Goal: Transaction & Acquisition: Obtain resource

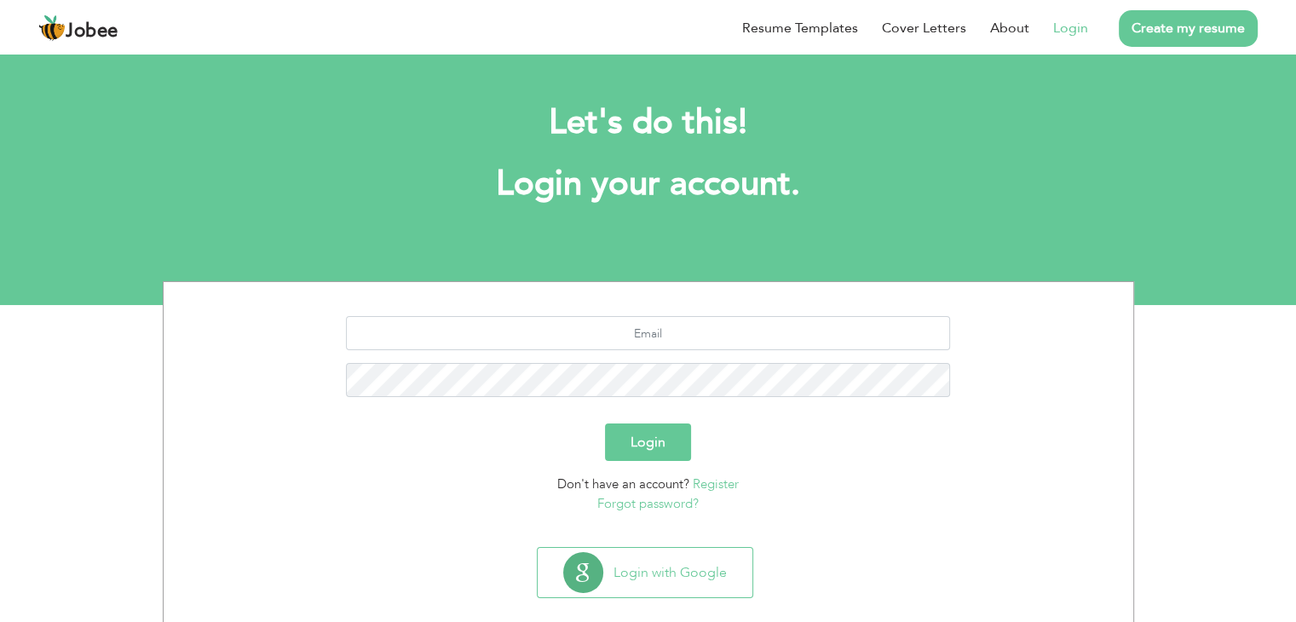
click at [1175, 28] on link "Create my resume" at bounding box center [1188, 28] width 139 height 37
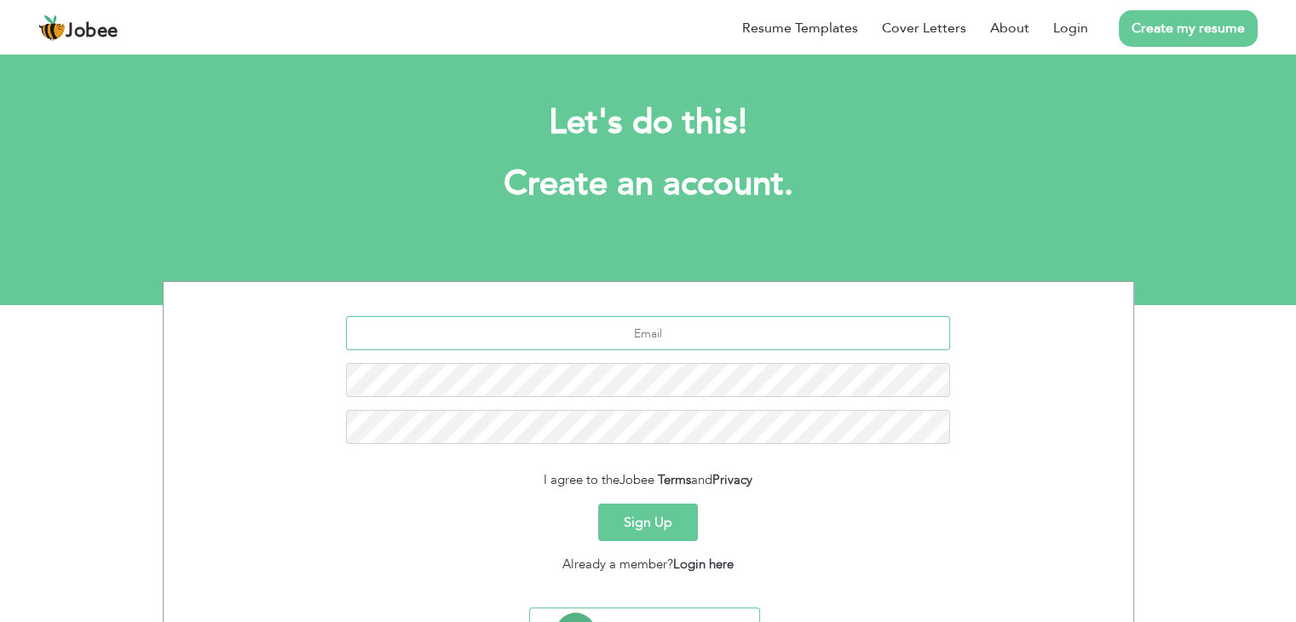
click at [687, 320] on input "text" at bounding box center [648, 333] width 604 height 34
type input "[EMAIL_ADDRESS][DOMAIN_NAME]"
click at [658, 533] on button "Sign Up" at bounding box center [648, 521] width 100 height 37
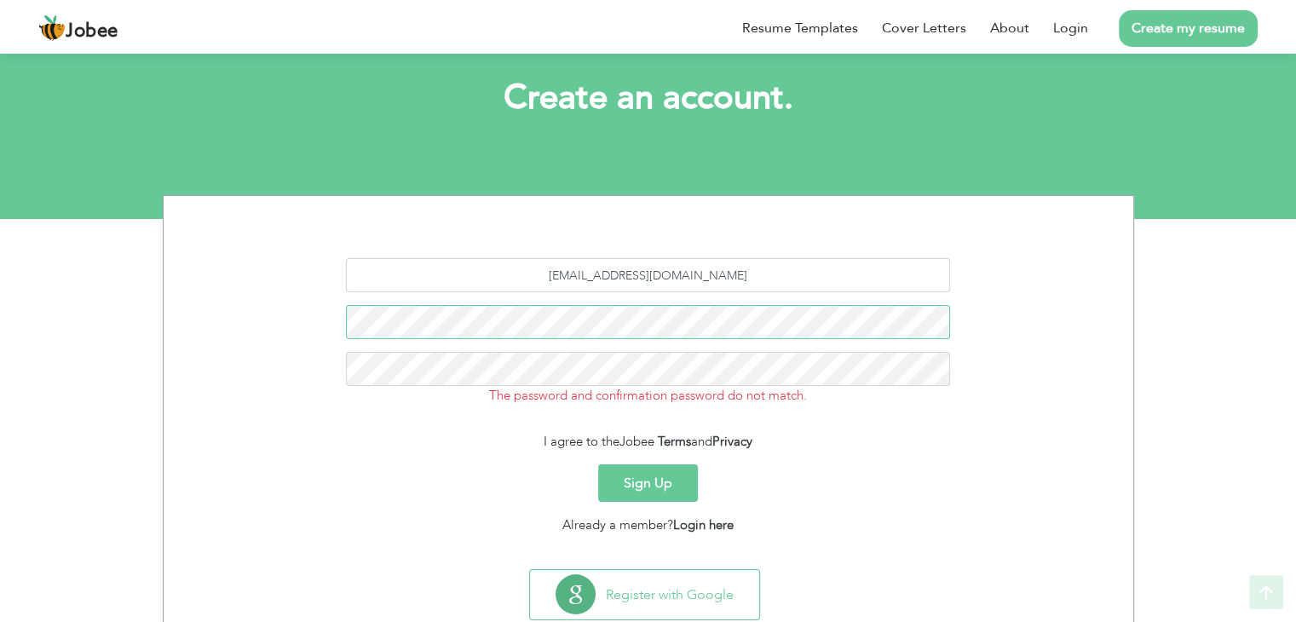
scroll to position [132, 0]
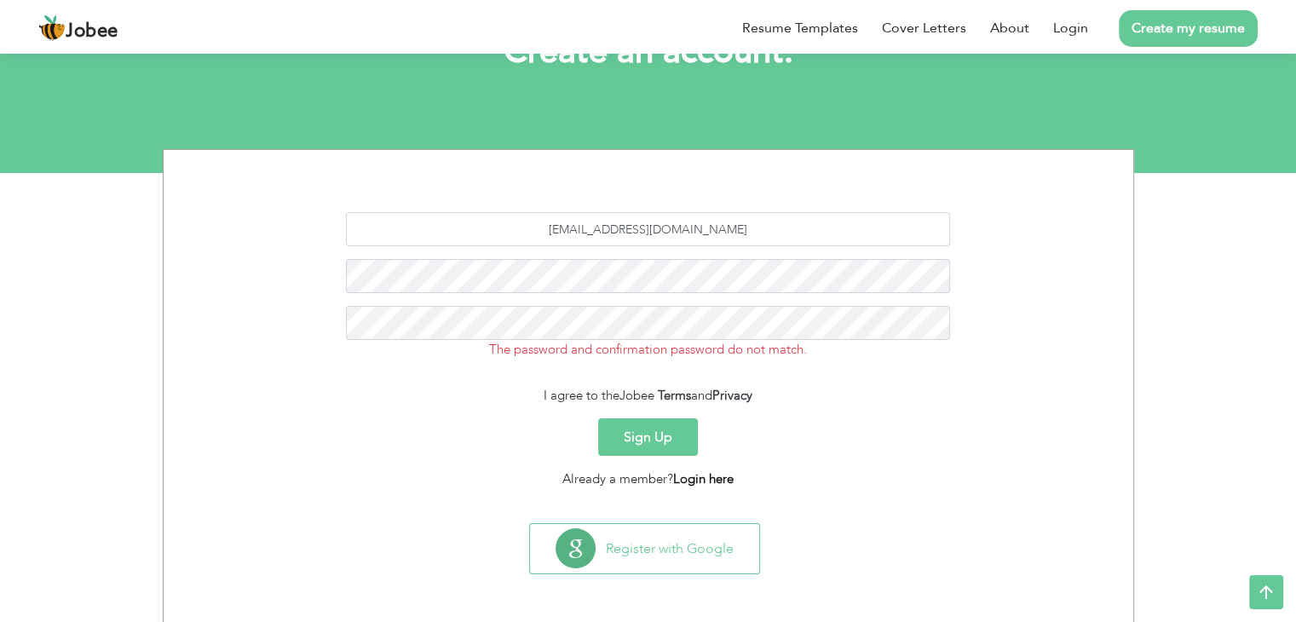
click at [701, 480] on link "Login here" at bounding box center [703, 478] width 60 height 17
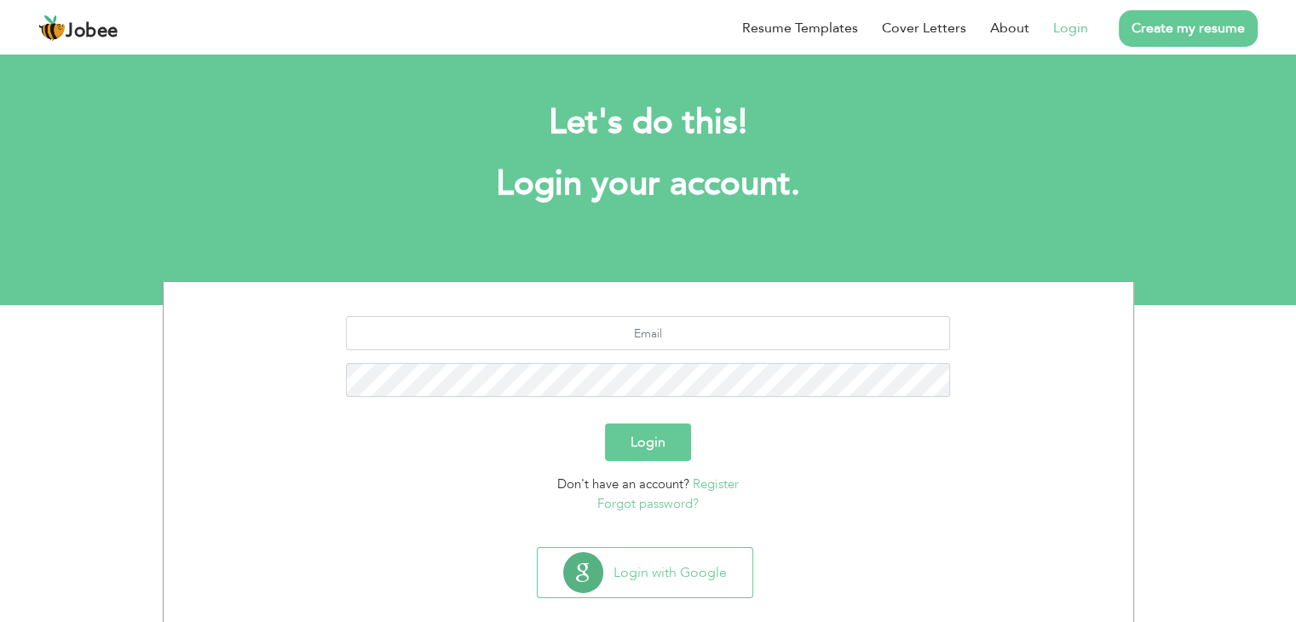
click at [646, 505] on link "Forgot password?" at bounding box center [647, 503] width 101 height 17
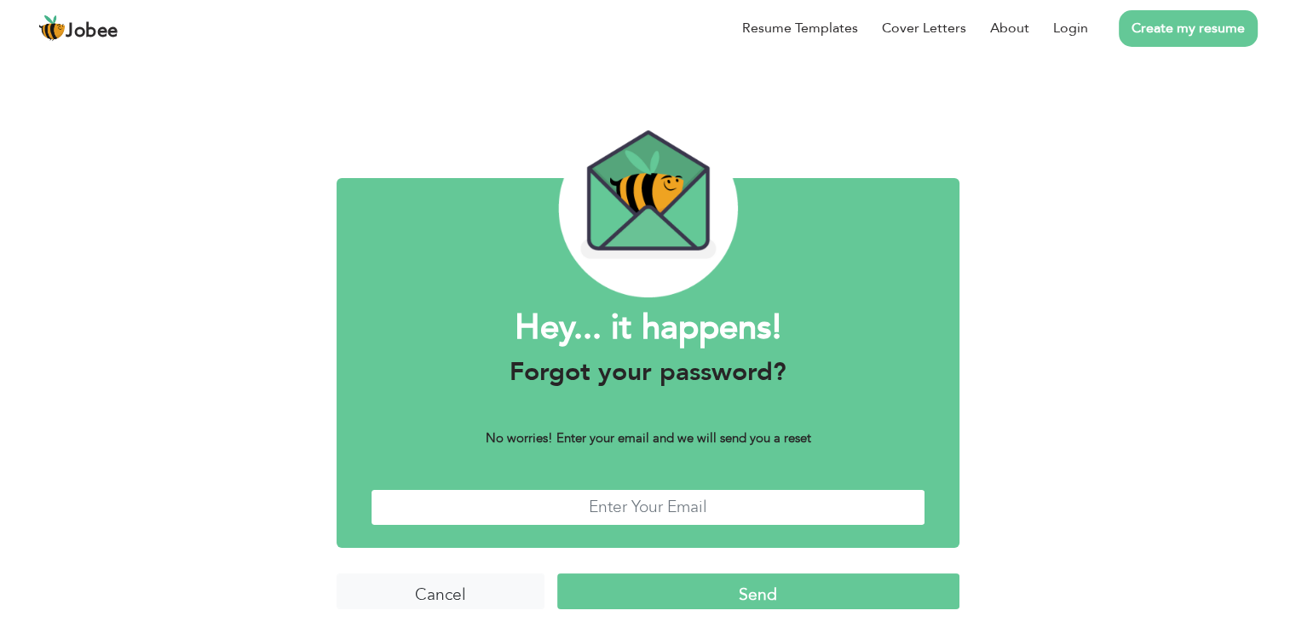
click at [628, 515] on input "text" at bounding box center [648, 507] width 555 height 37
type input "[EMAIL_ADDRESS][DOMAIN_NAME]"
click at [716, 581] on input "Send" at bounding box center [758, 591] width 402 height 37
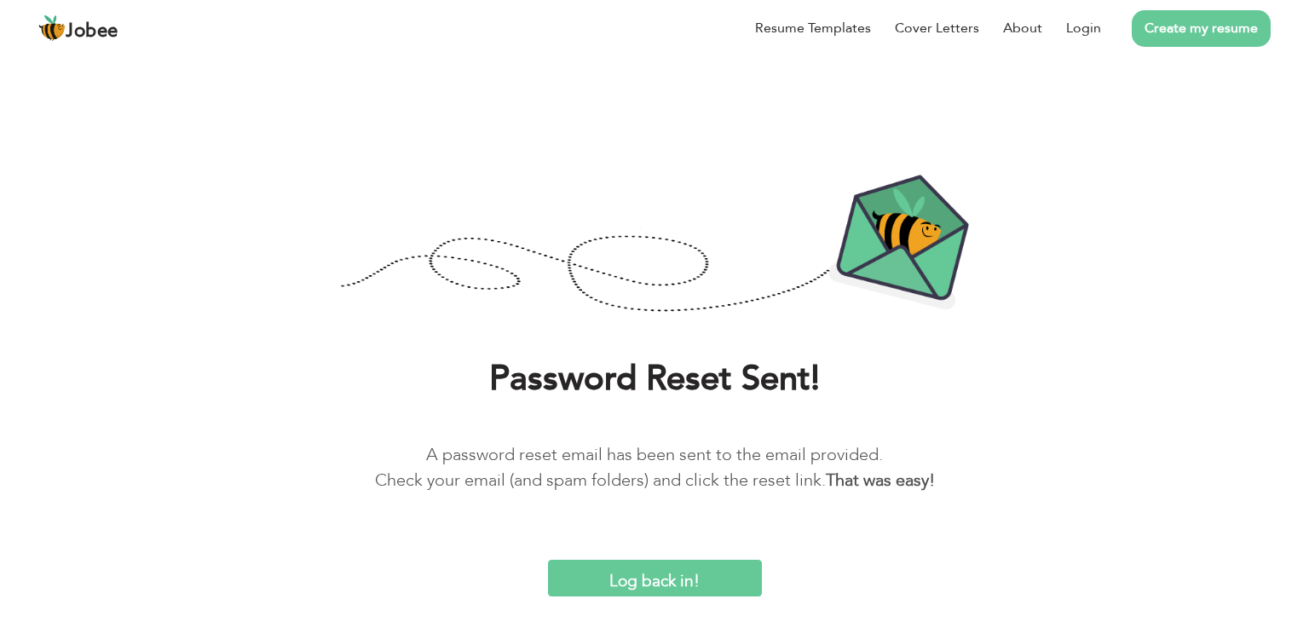
click at [655, 570] on input "Log back in!" at bounding box center [655, 578] width 214 height 37
click at [1084, 23] on link "Login" at bounding box center [1083, 28] width 35 height 20
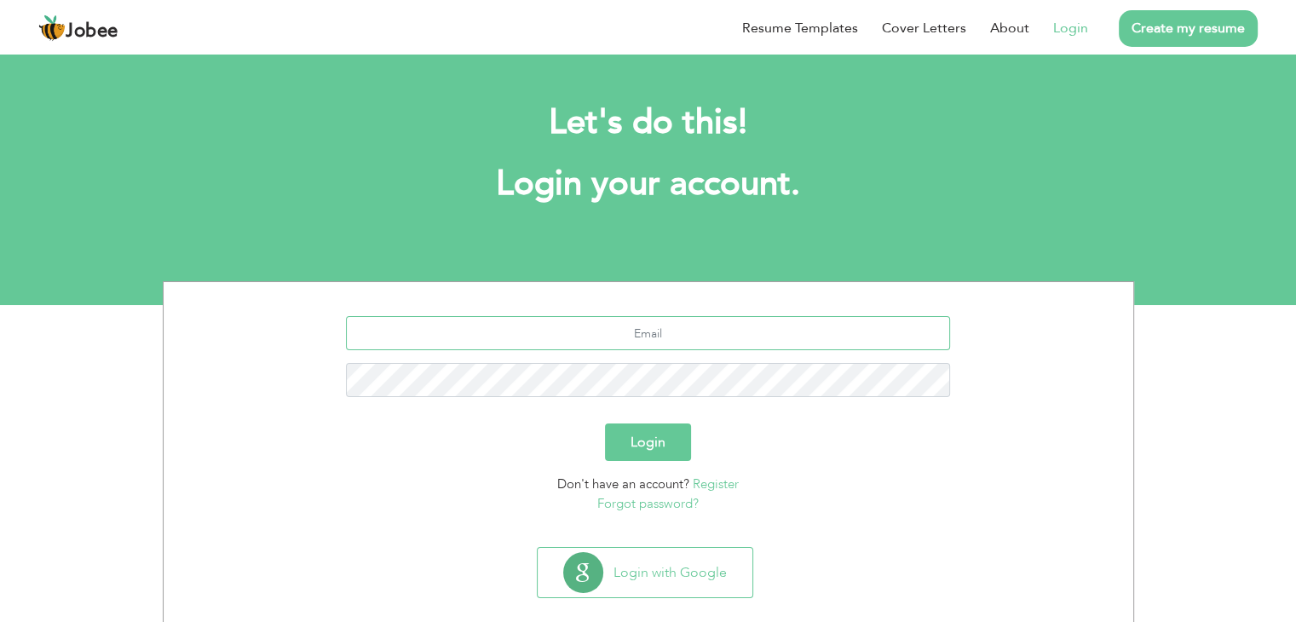
click at [641, 338] on input "text" at bounding box center [648, 333] width 604 height 34
type input "[EMAIL_ADDRESS][DOMAIN_NAME]"
click at [656, 437] on button "Login" at bounding box center [648, 441] width 86 height 37
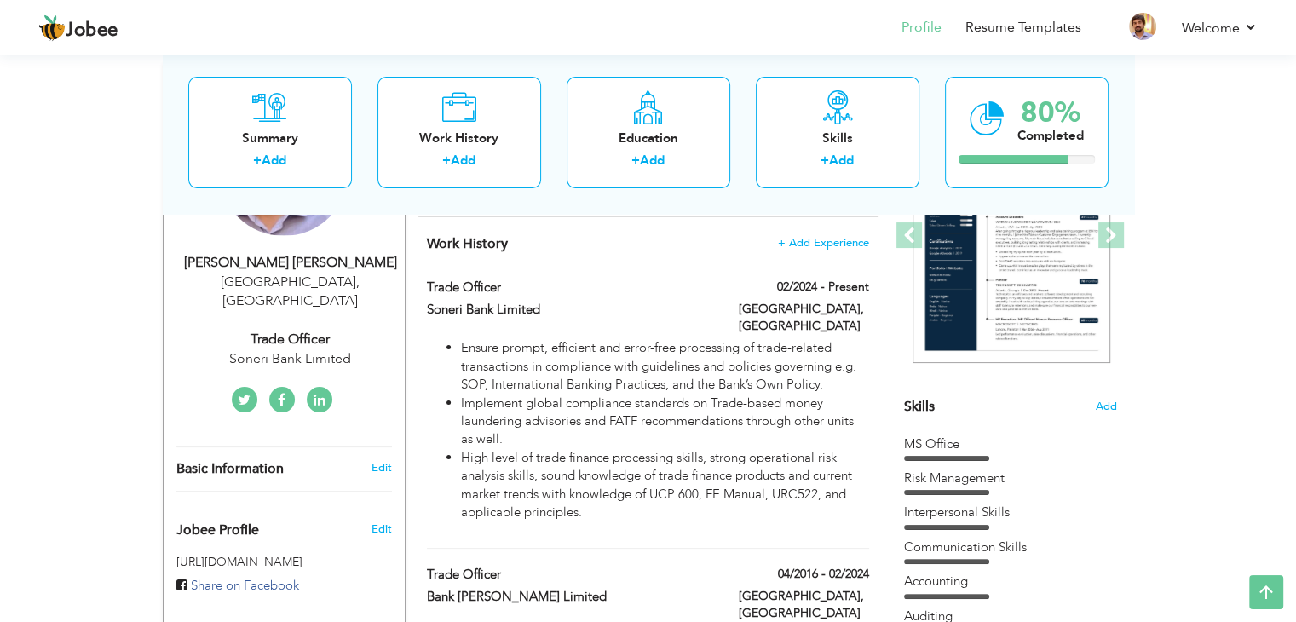
scroll to position [273, 0]
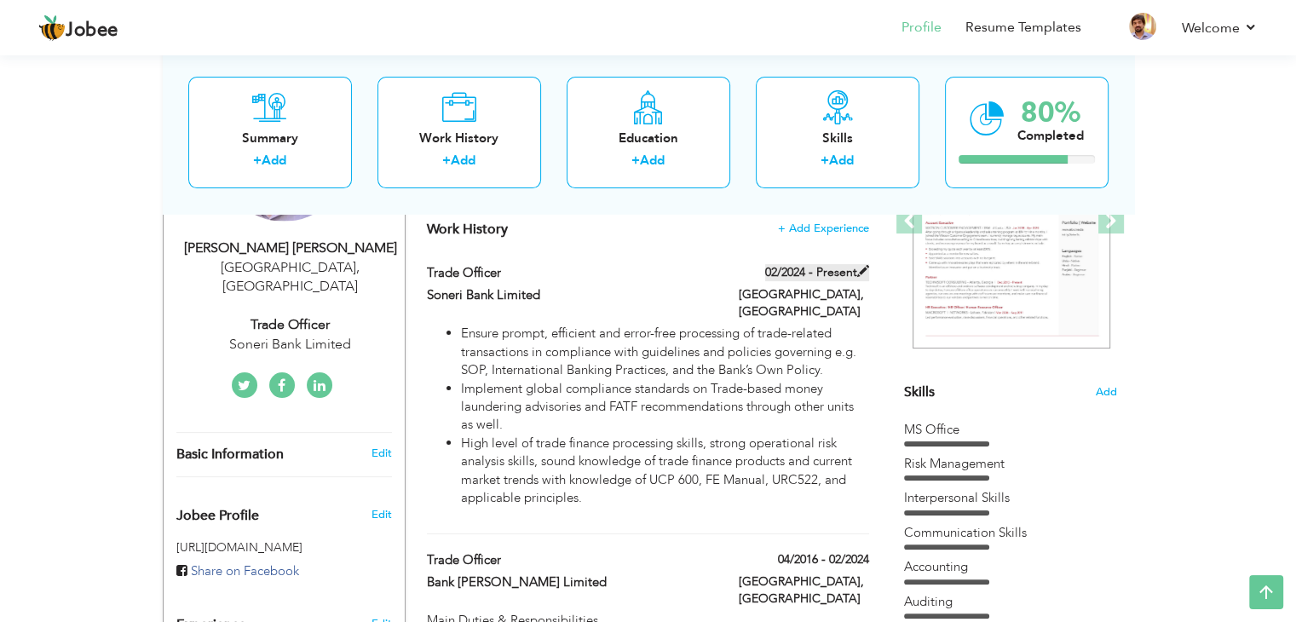
click at [827, 276] on label "02/2024 - Present" at bounding box center [817, 272] width 104 height 17
type input "Trade Officer"
type input "Soneri Bank Limited"
type input "02/2024"
type input "Pakistan"
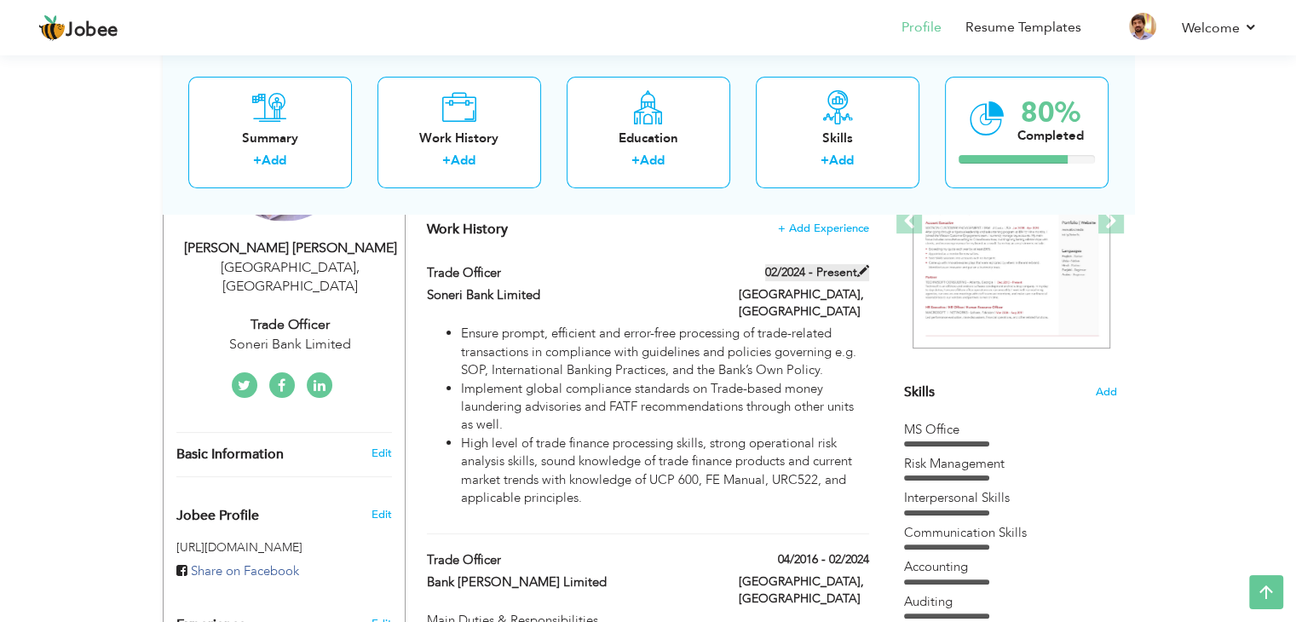
type input "Lahore"
checkbox input "true"
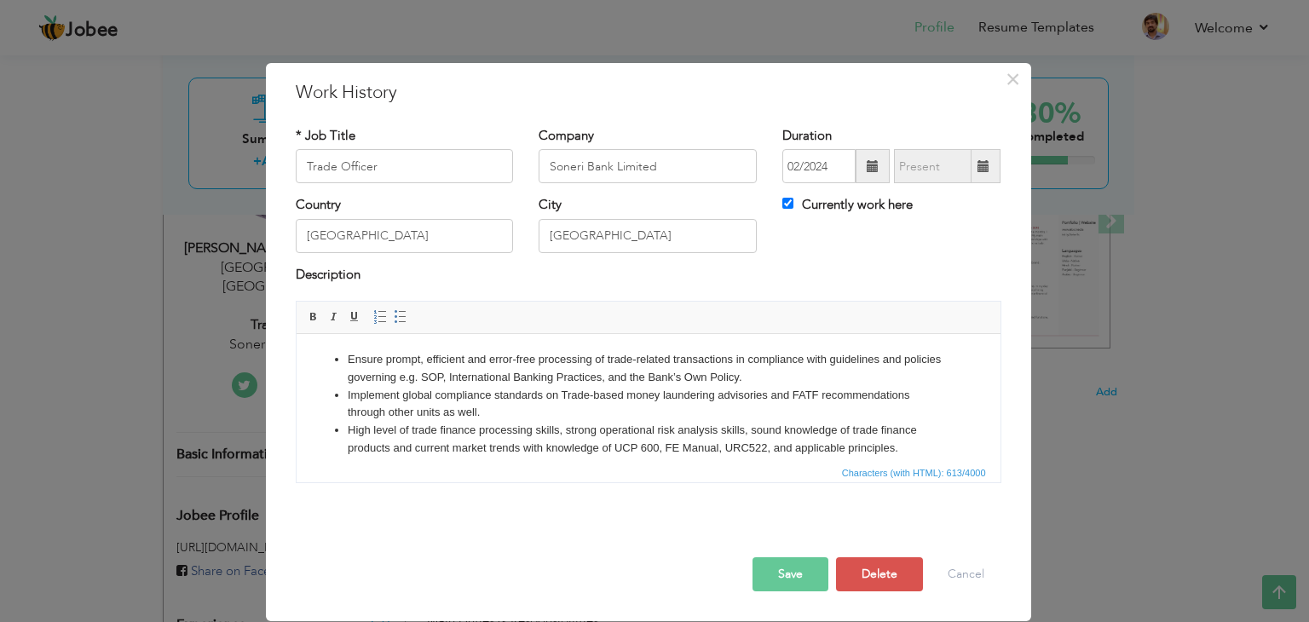
click at [872, 161] on span at bounding box center [872, 166] width 12 height 12
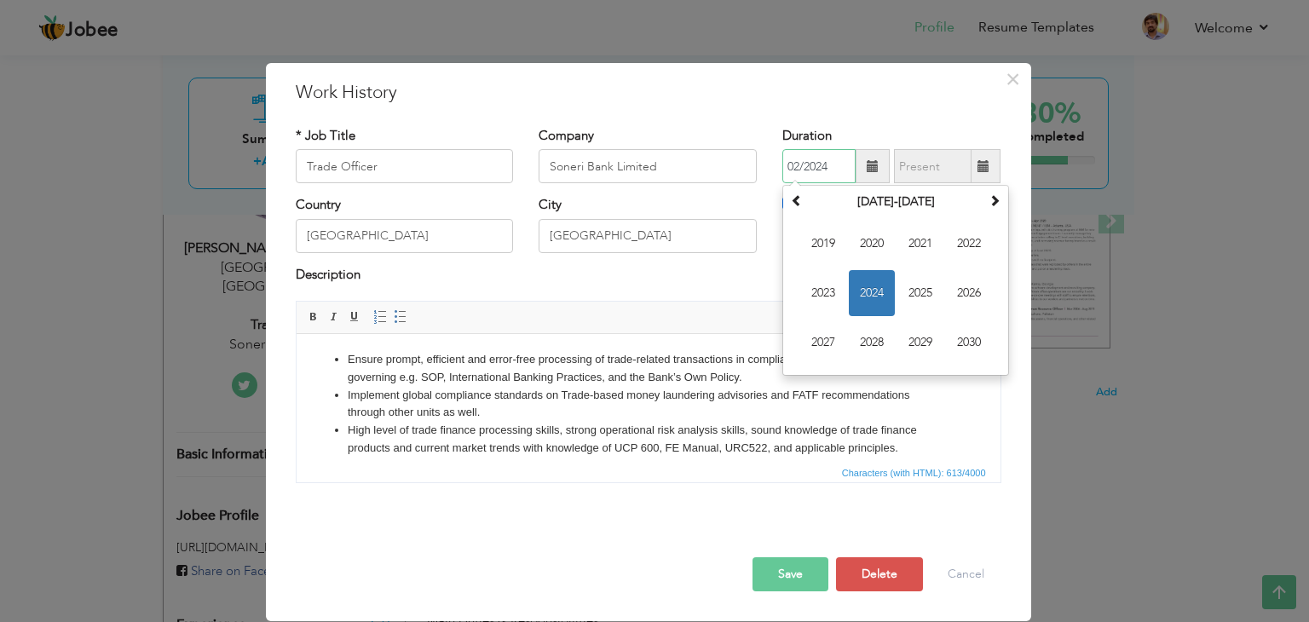
click at [874, 287] on span "2024" at bounding box center [872, 293] width 46 height 46
click at [868, 248] on span "Feb" at bounding box center [872, 244] width 46 height 46
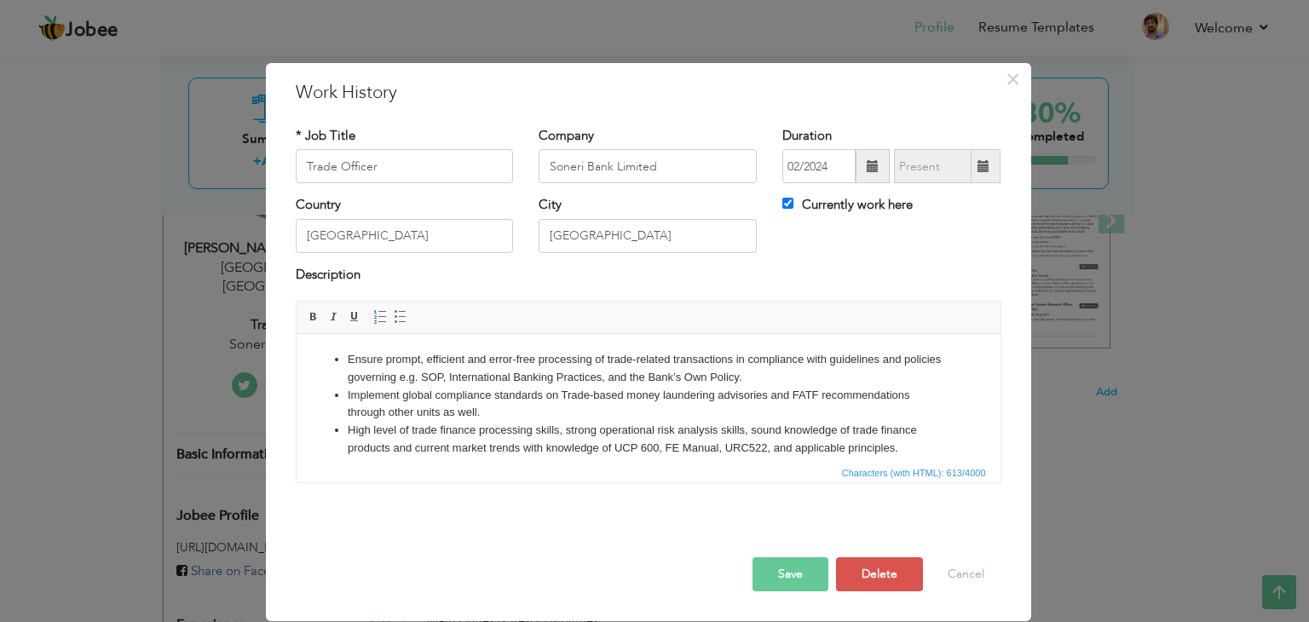
click at [981, 171] on span at bounding box center [983, 166] width 12 height 12
click at [789, 577] on button "Save" at bounding box center [790, 574] width 76 height 34
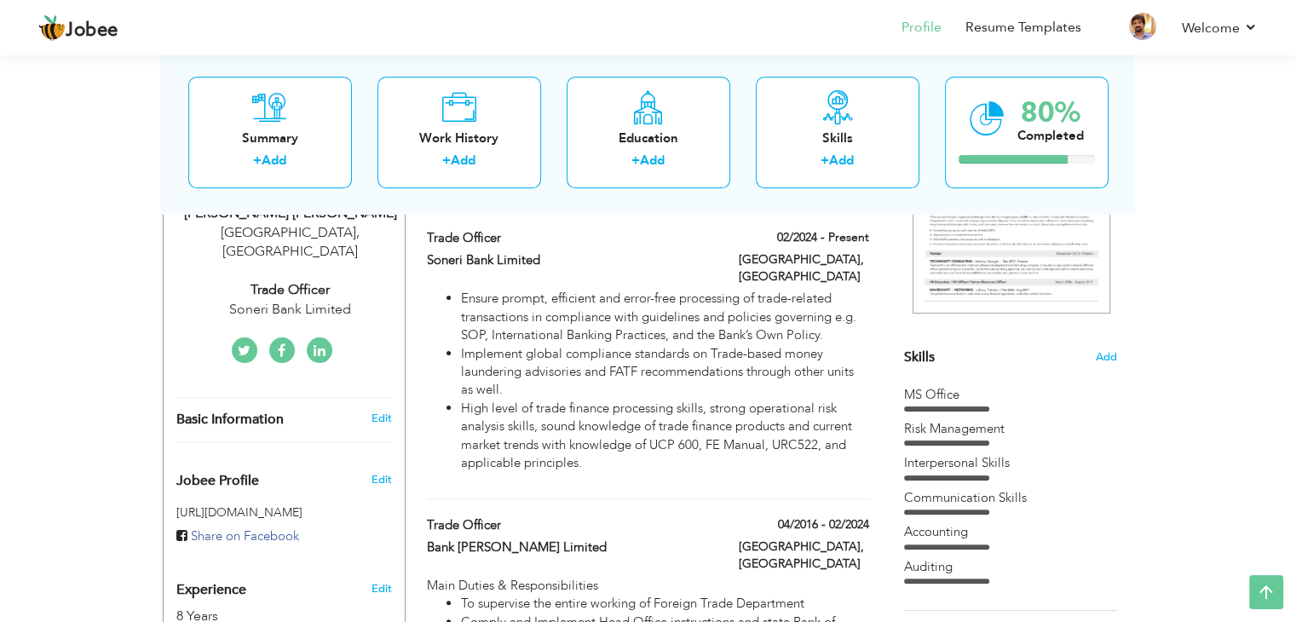
scroll to position [0, 0]
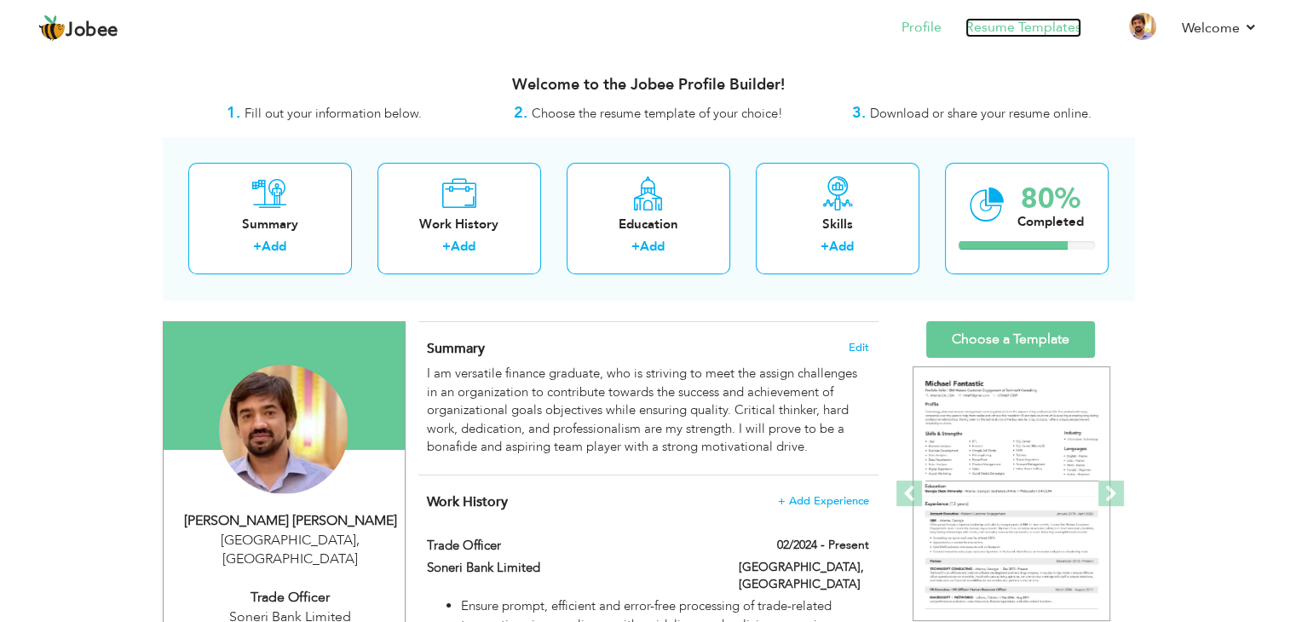
click at [1050, 25] on link "Resume Templates" at bounding box center [1023, 28] width 116 height 20
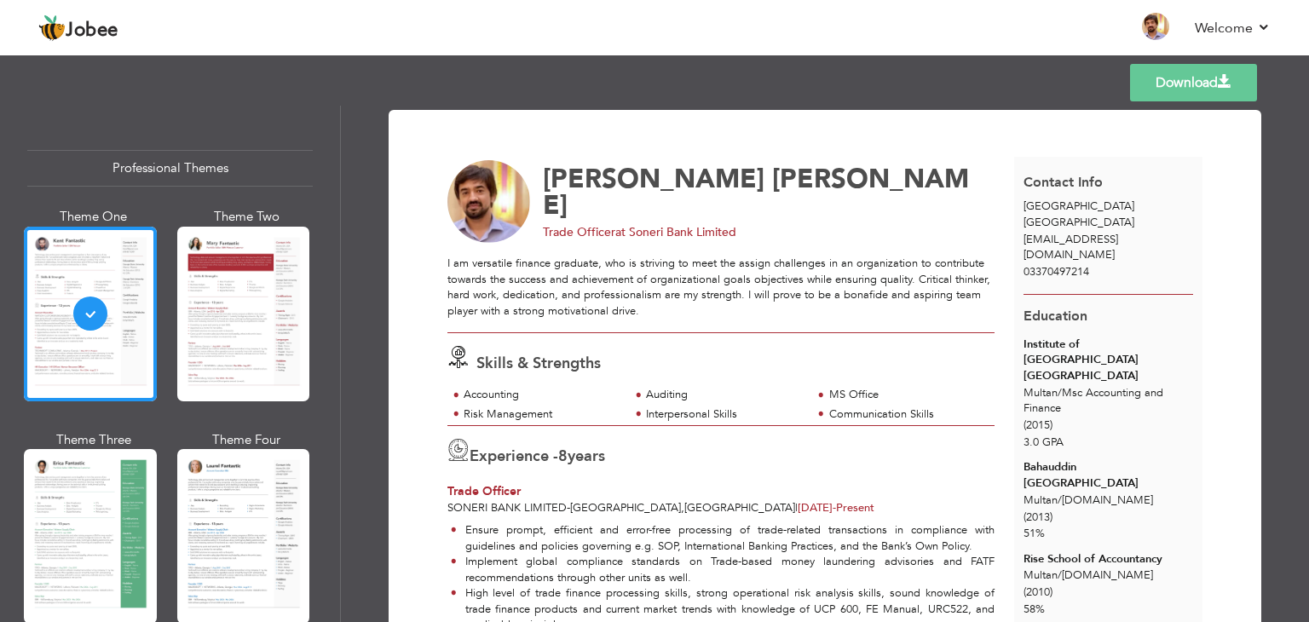
scroll to position [451, 0]
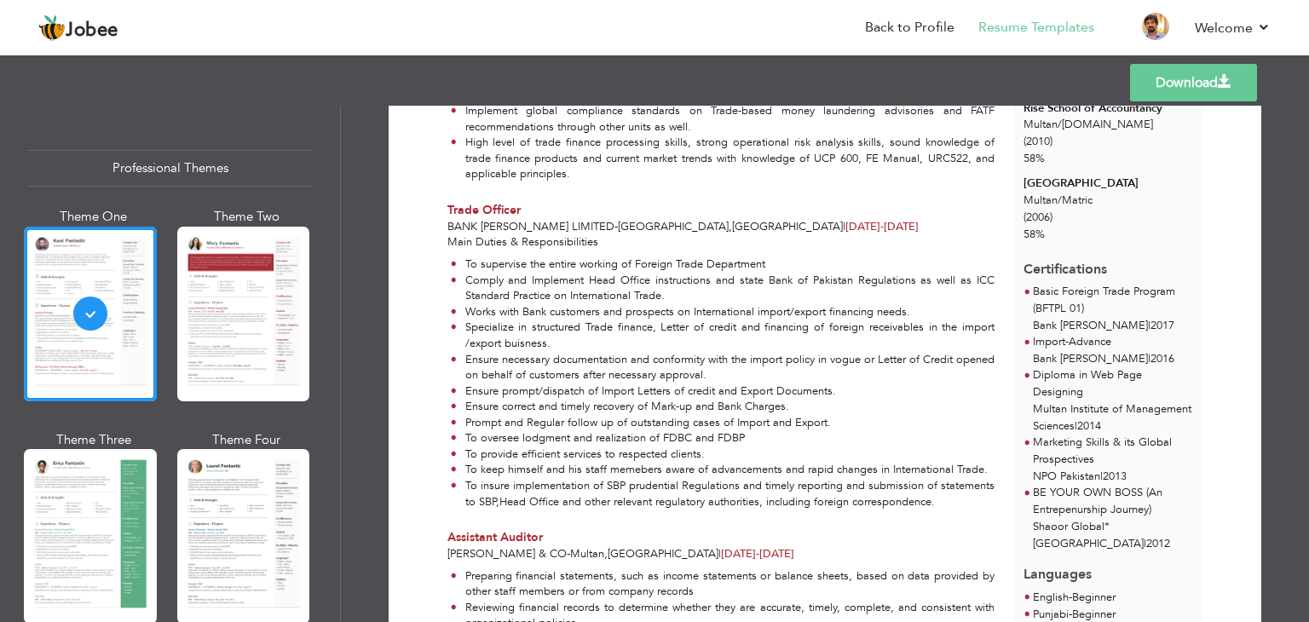
click at [1308, 96] on div "Templates Download" at bounding box center [654, 82] width 1309 height 55
click at [1308, 79] on div "Templates Download" at bounding box center [654, 82] width 1309 height 55
drag, startPoint x: 1306, startPoint y: 62, endPoint x: 1308, endPoint y: 82, distance: 19.7
click at [1308, 82] on div "Templates Download" at bounding box center [654, 82] width 1309 height 55
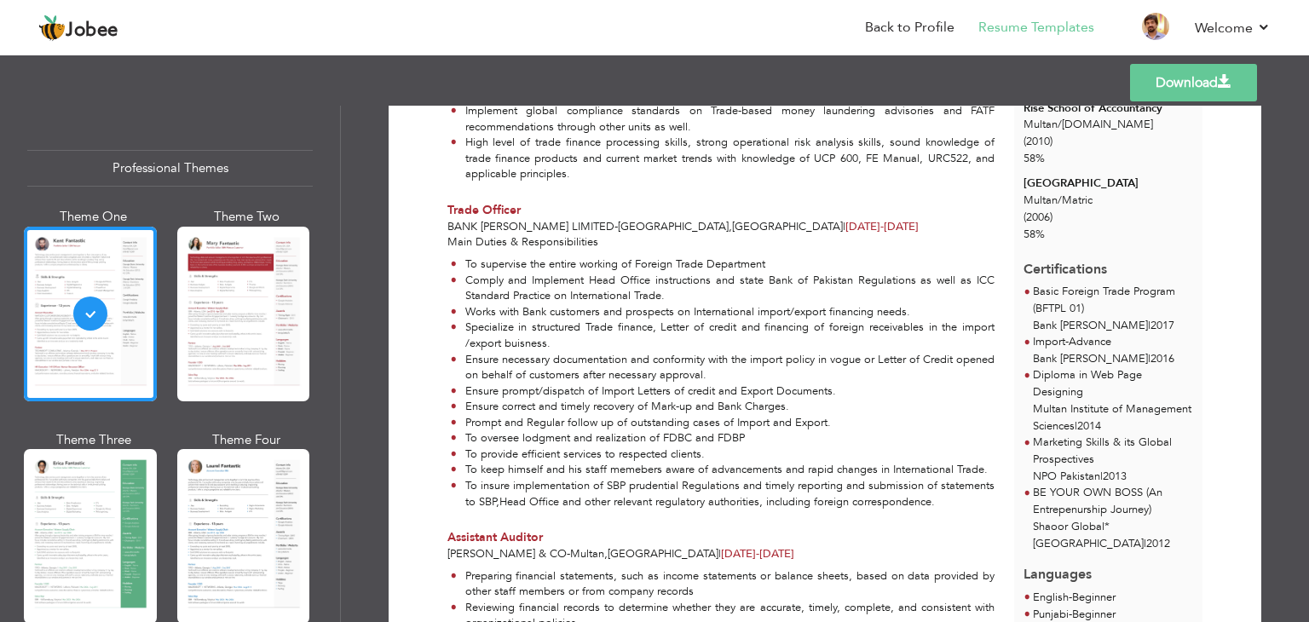
click at [1308, 82] on div "Templates Download" at bounding box center [654, 82] width 1309 height 55
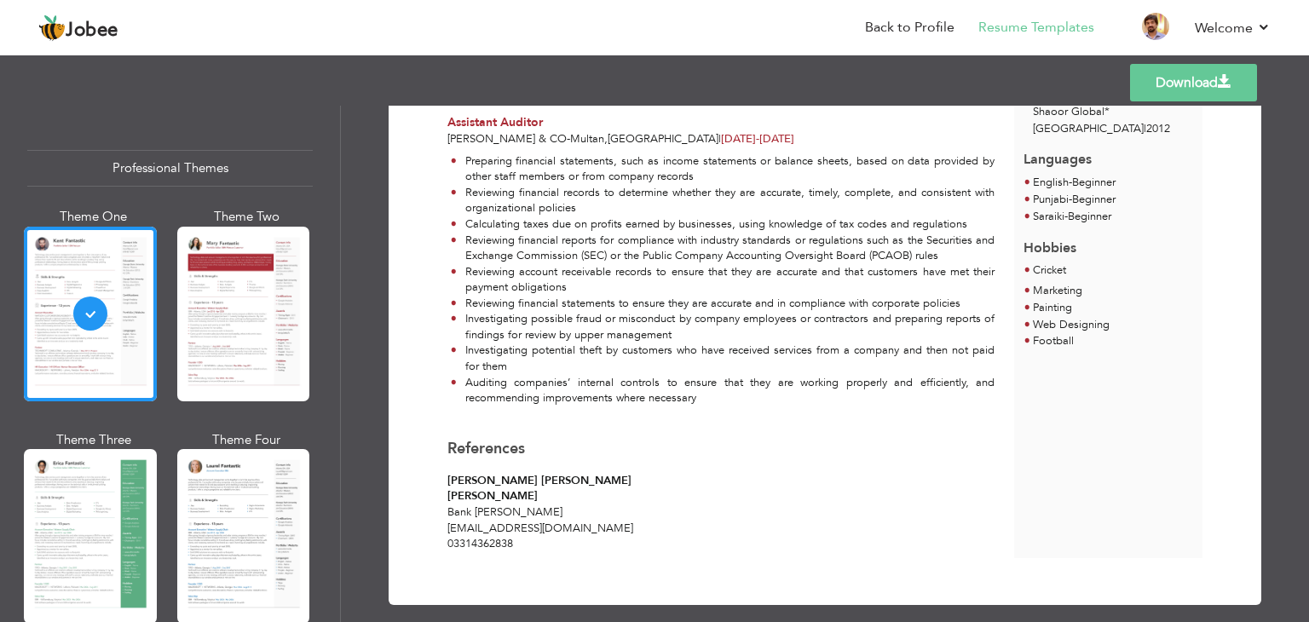
click at [1308, 55] on div "Templates Download" at bounding box center [654, 82] width 1309 height 55
click at [1302, 76] on div "Templates Download" at bounding box center [654, 82] width 1309 height 55
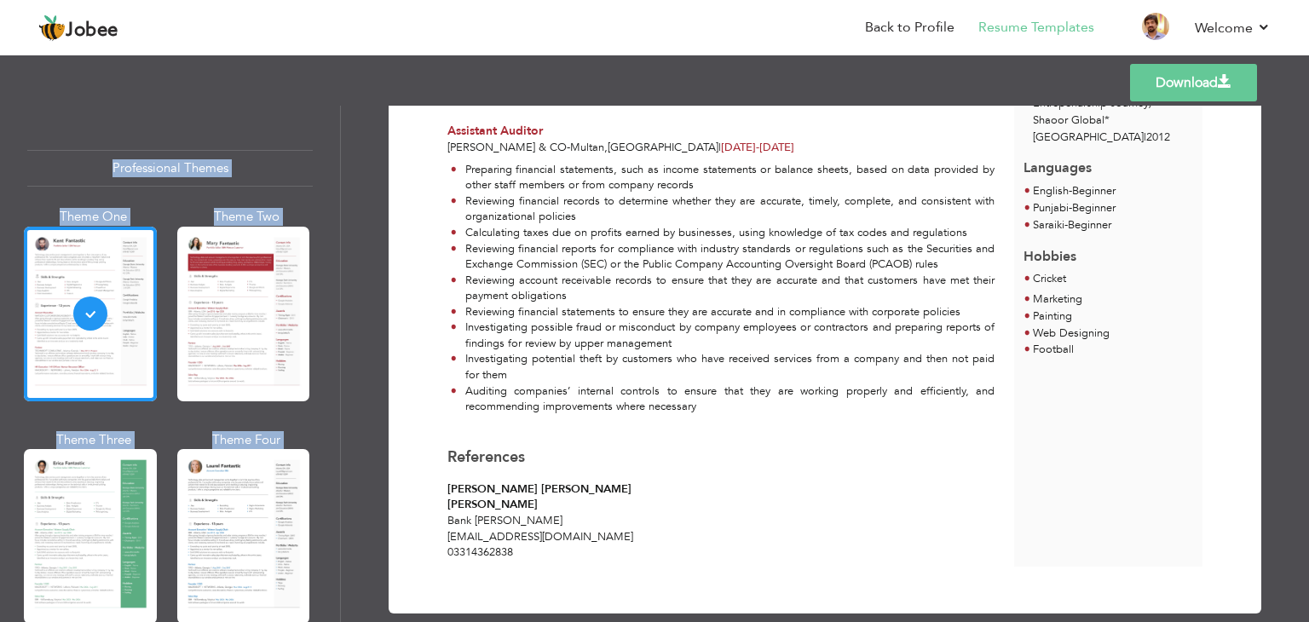
drag, startPoint x: 1302, startPoint y: 76, endPoint x: 1308, endPoint y: 155, distance: 79.5
click at [1308, 155] on div "Templates Download Professional Themes Theme One Theme Two Theme Three Theme Fo…" at bounding box center [654, 336] width 1309 height 571
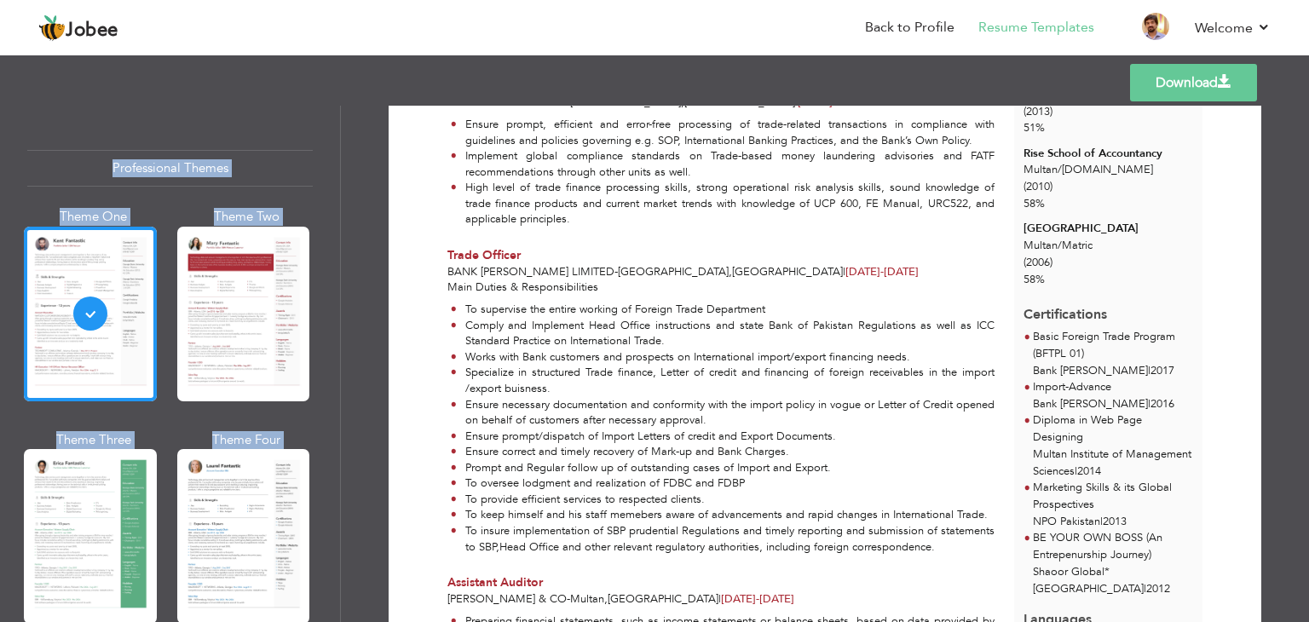
scroll to position [0, 0]
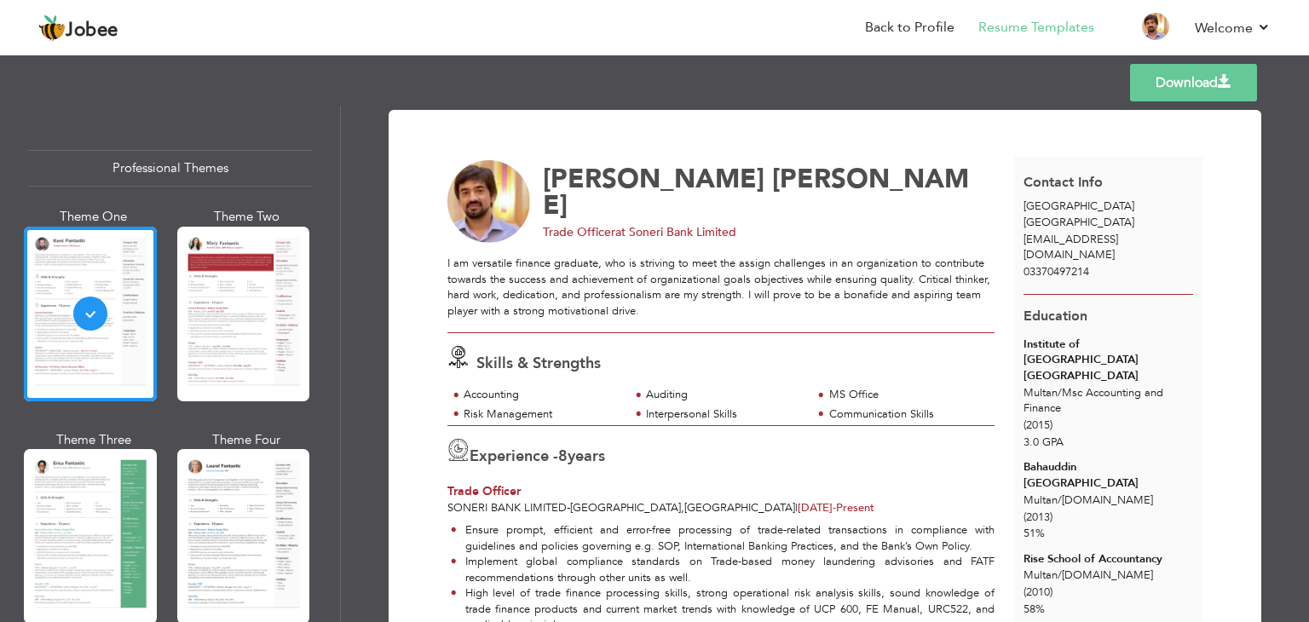
click at [1308, 82] on div "Templates Download" at bounding box center [654, 82] width 1309 height 55
click at [1308, 95] on div "Templates Download" at bounding box center [654, 82] width 1309 height 55
click at [1305, 78] on div "Templates Download" at bounding box center [654, 82] width 1309 height 55
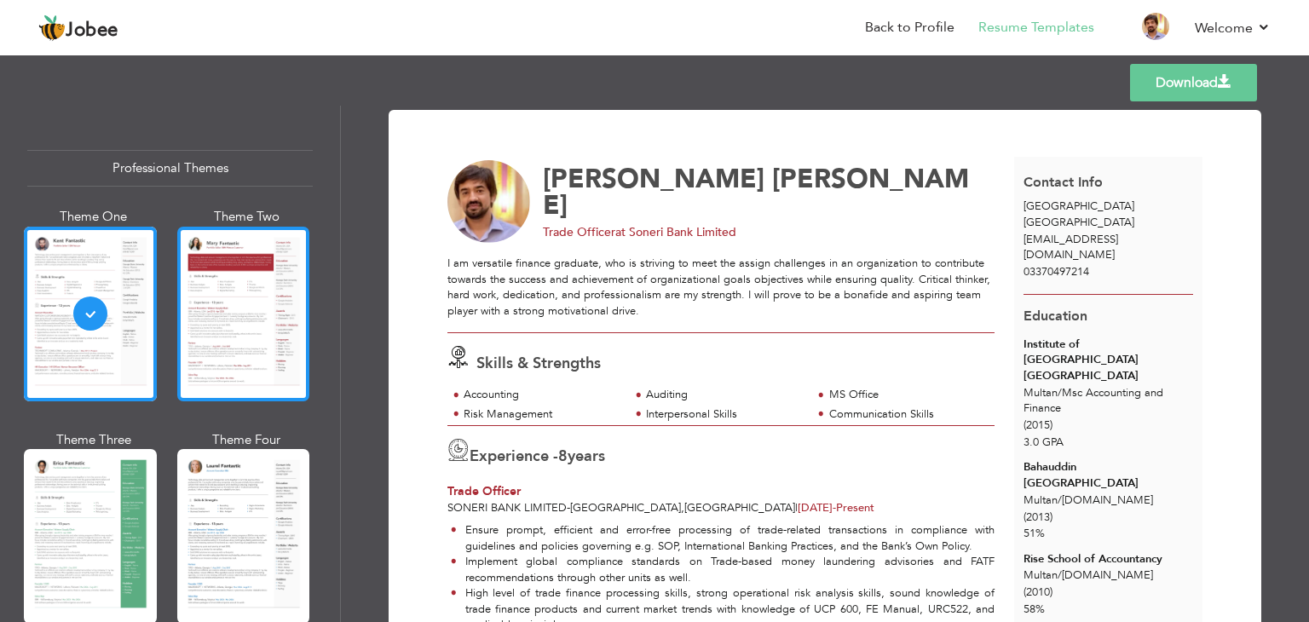
click at [260, 331] on div at bounding box center [243, 314] width 133 height 175
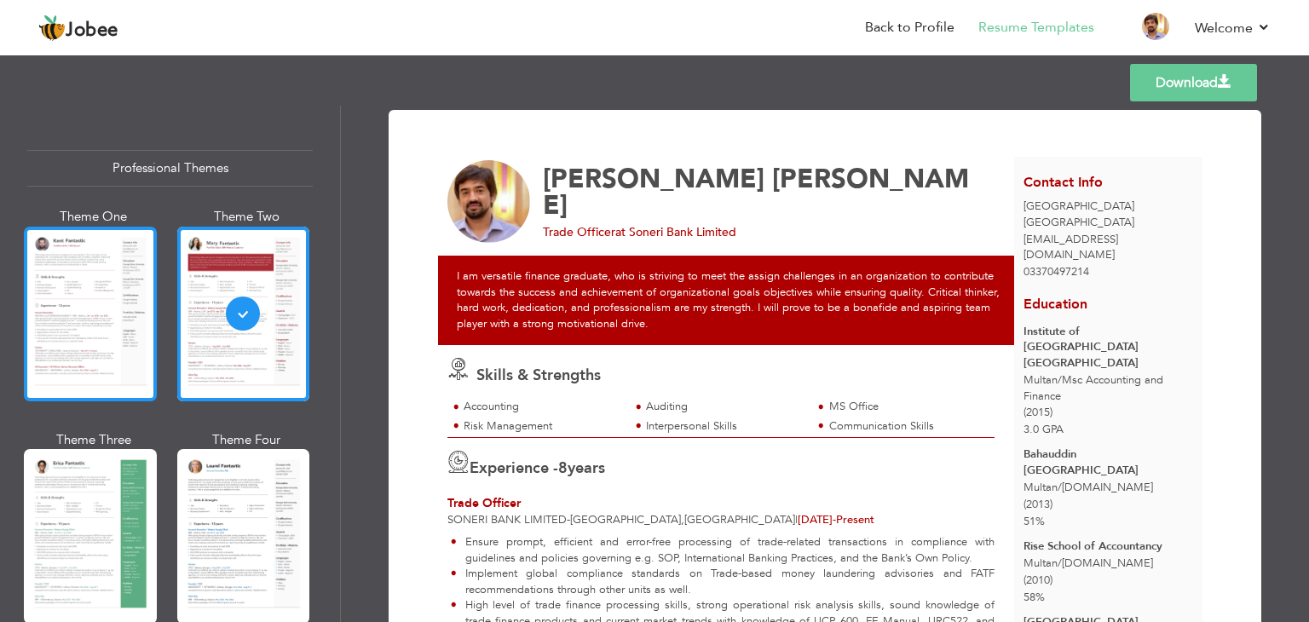
click at [103, 354] on div at bounding box center [90, 314] width 133 height 175
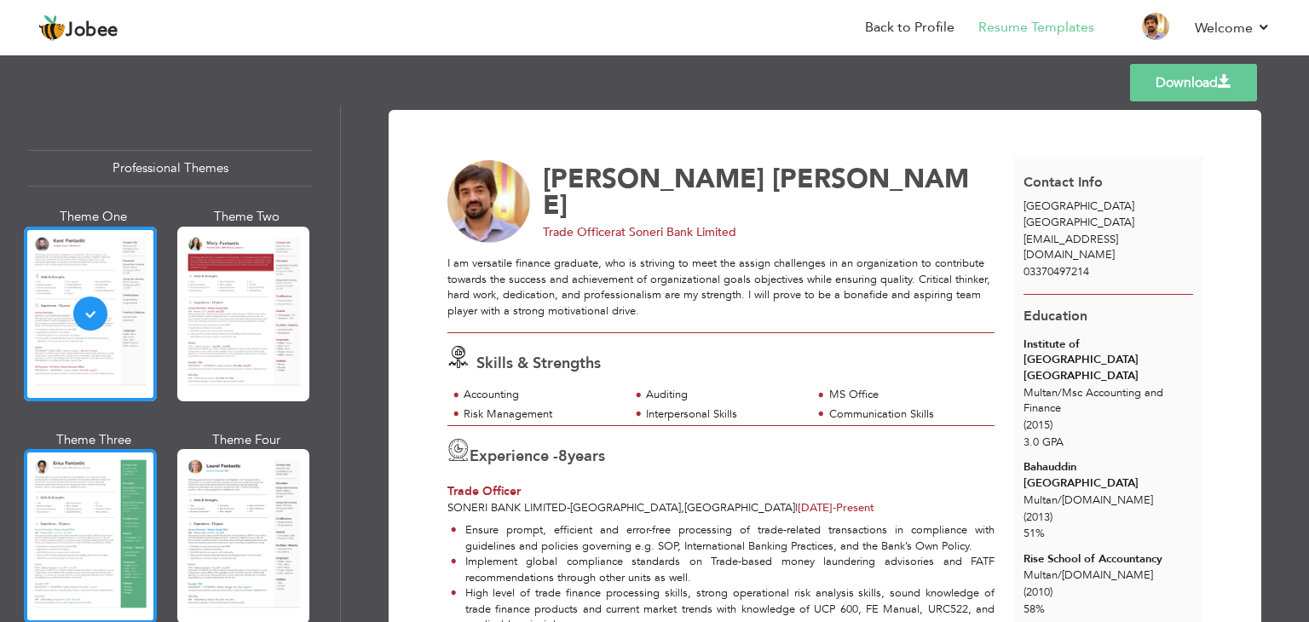
click at [109, 488] on div at bounding box center [90, 536] width 133 height 175
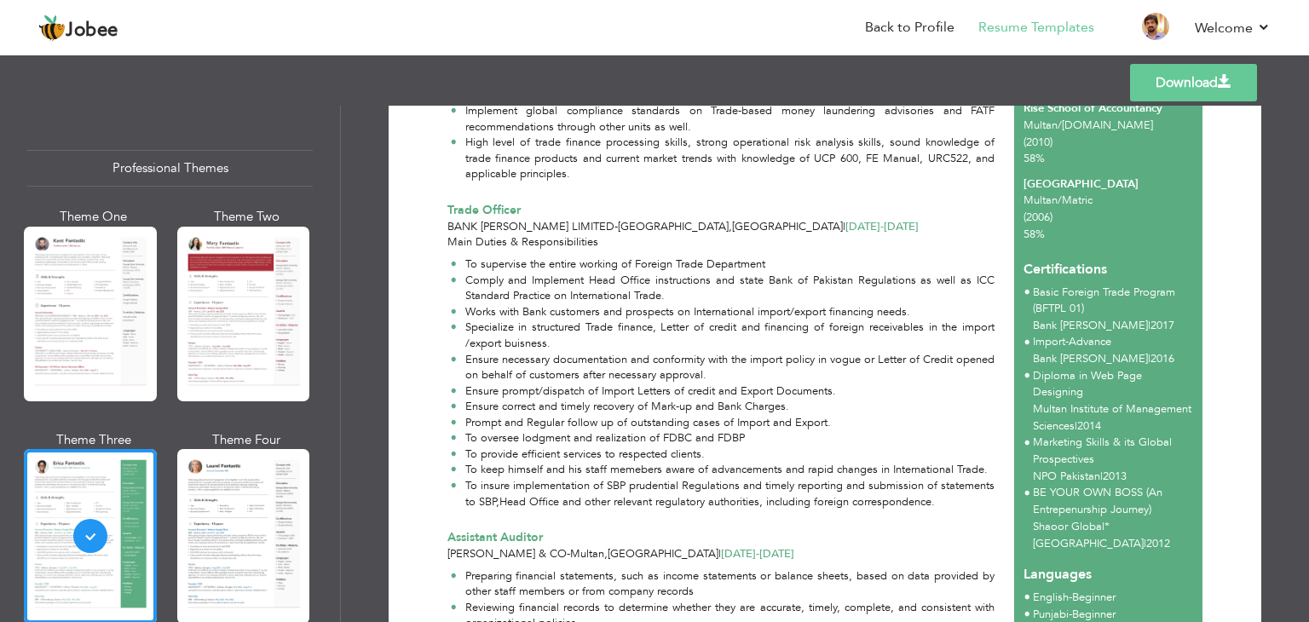
scroll to position [866, 0]
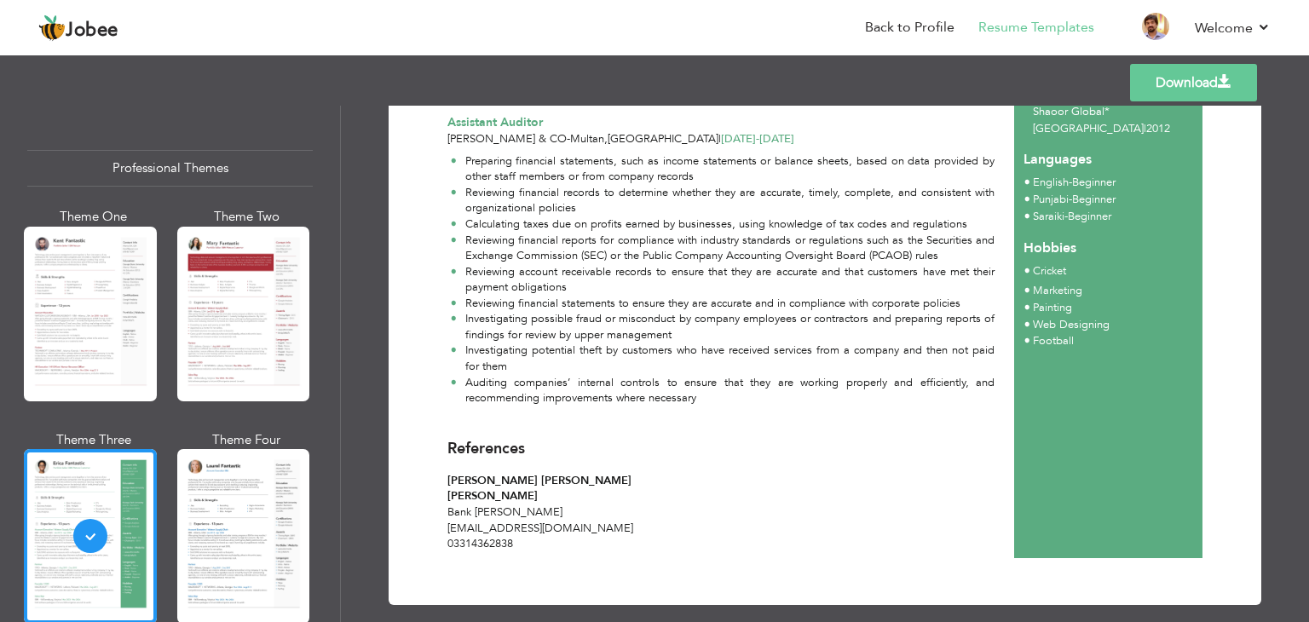
click at [1308, 89] on div "Templates Download" at bounding box center [654, 82] width 1309 height 55
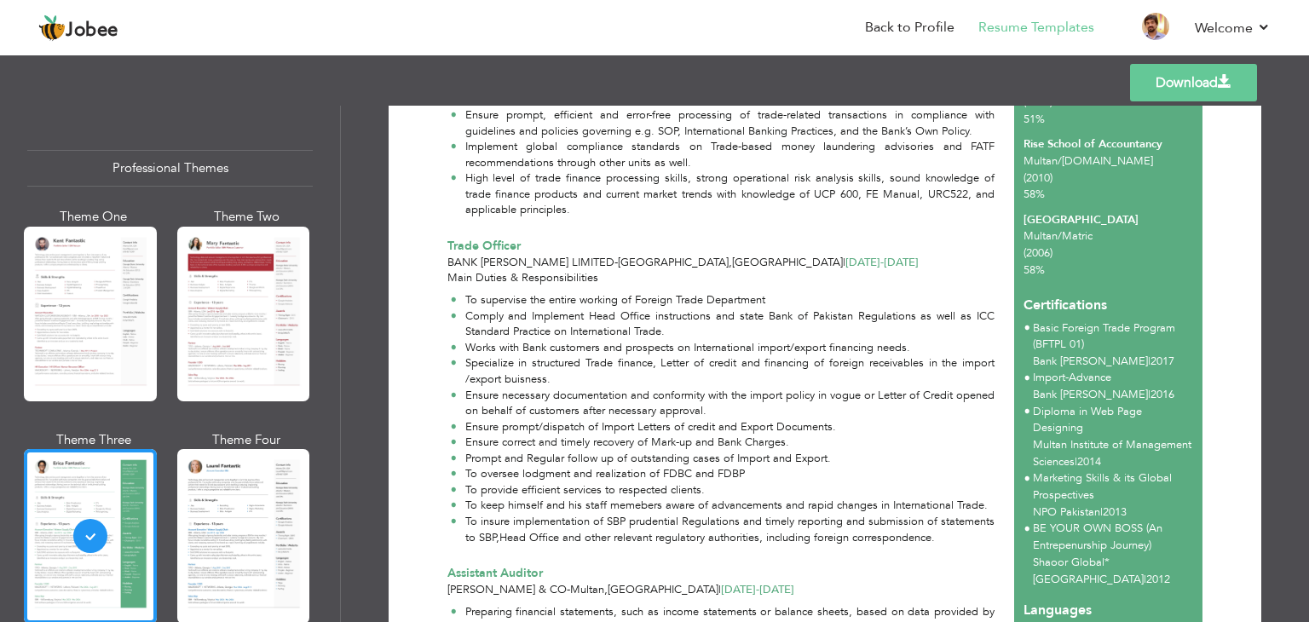
scroll to position [0, 0]
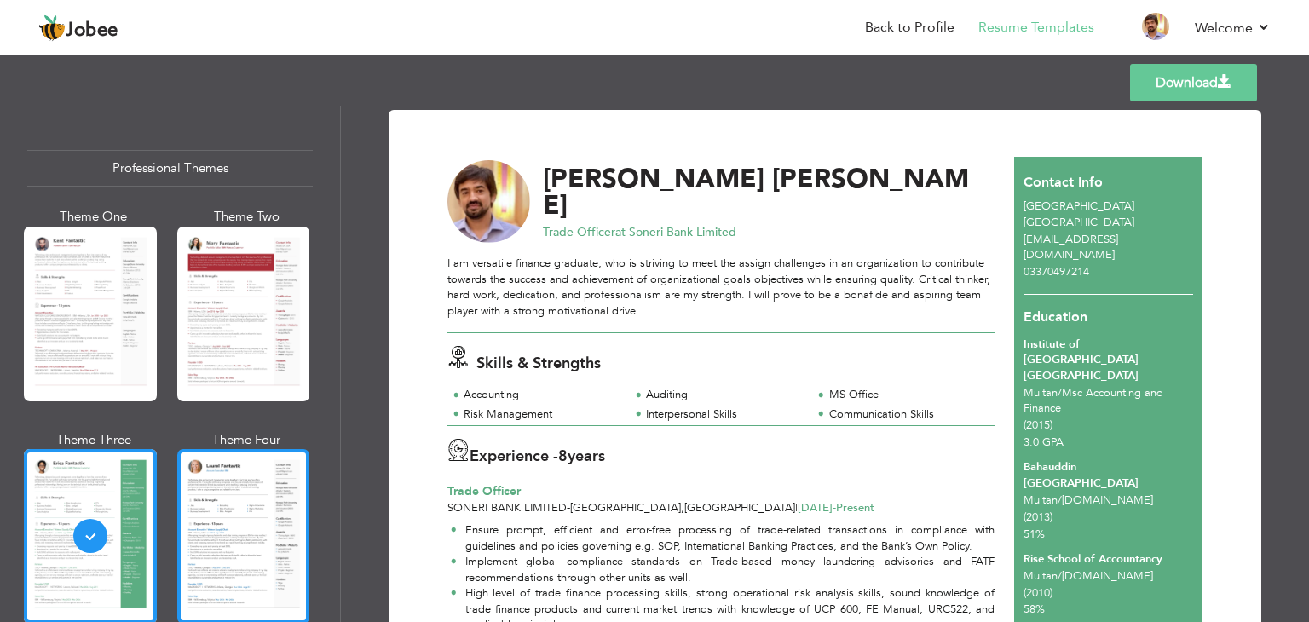
click at [245, 531] on div at bounding box center [243, 536] width 133 height 175
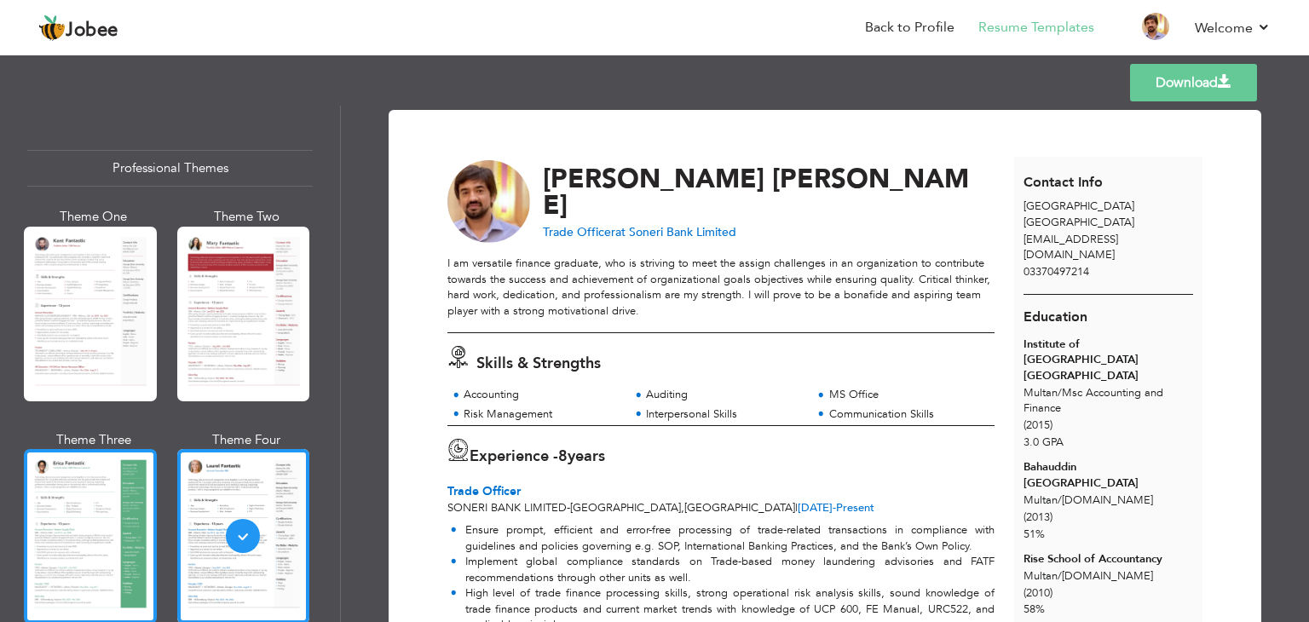
click at [55, 542] on div at bounding box center [90, 536] width 133 height 175
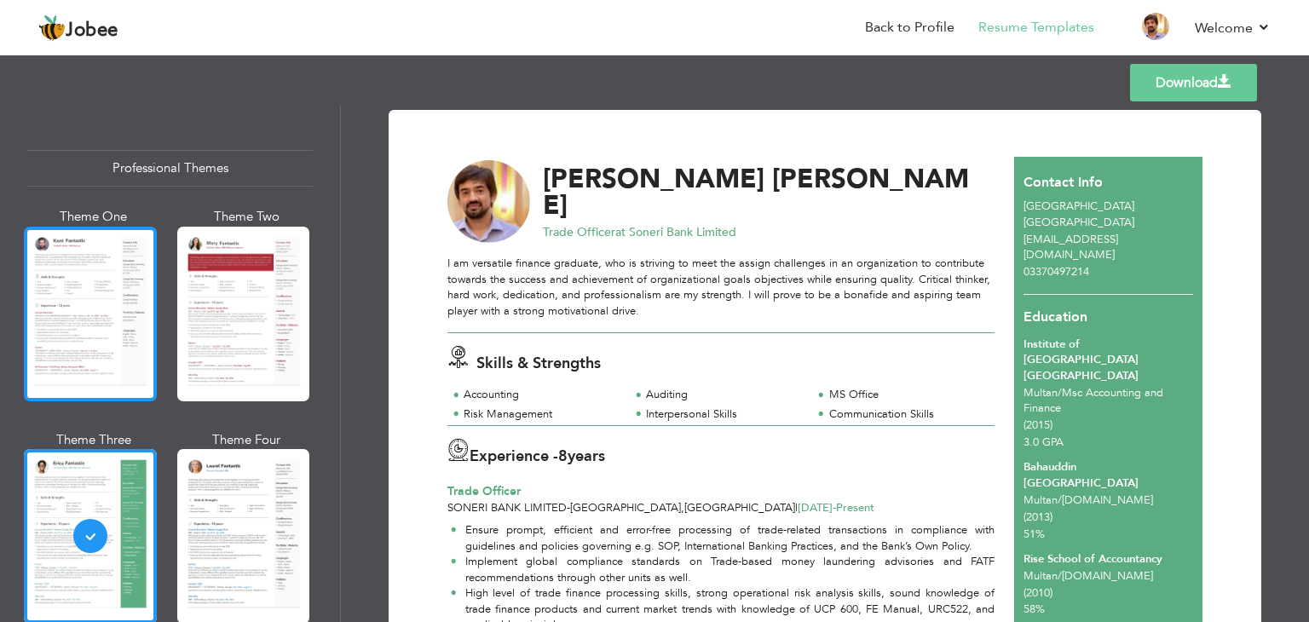
click at [55, 354] on div at bounding box center [90, 314] width 133 height 175
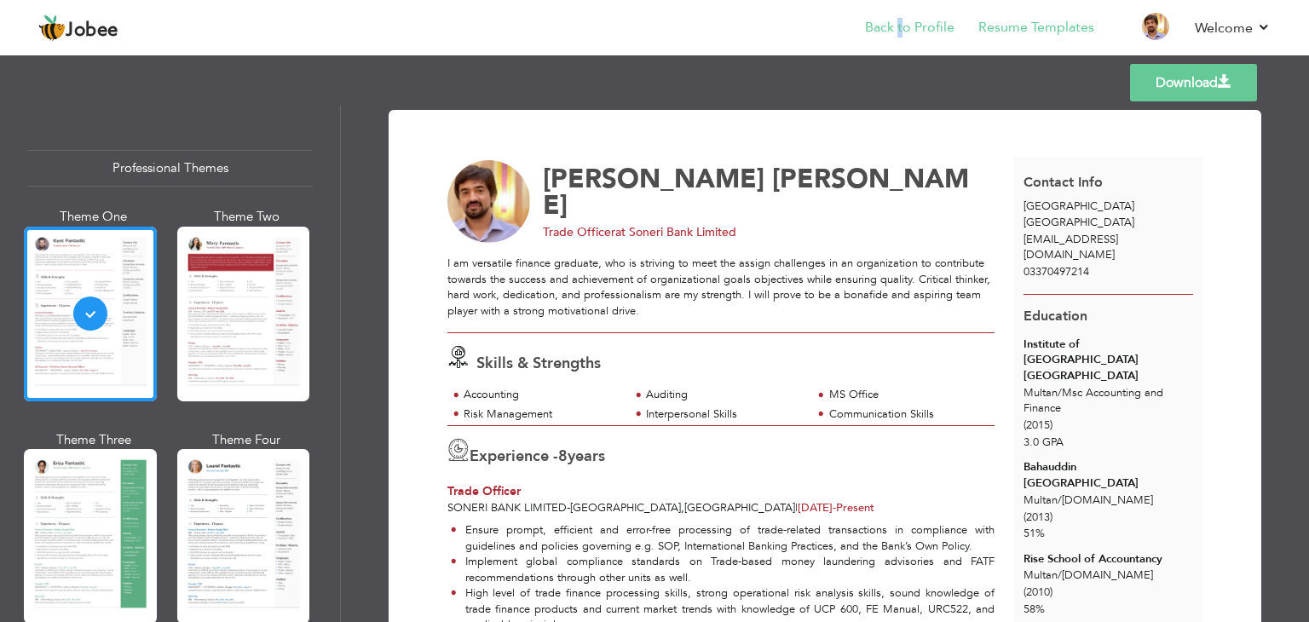
drag, startPoint x: 901, startPoint y: 14, endPoint x: 903, endPoint y: 39, distance: 24.8
click at [903, 39] on li "Back to Profile" at bounding box center [897, 29] width 113 height 46
click at [903, 32] on link "Back to Profile" at bounding box center [909, 28] width 89 height 20
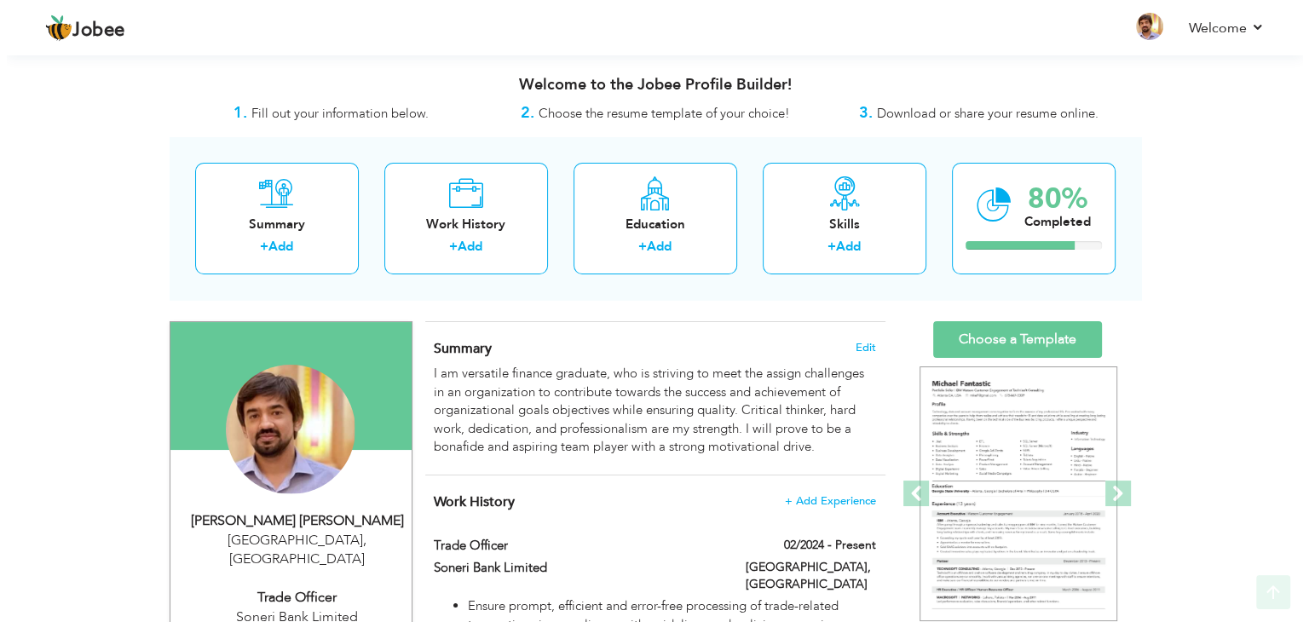
scroll to position [544, 0]
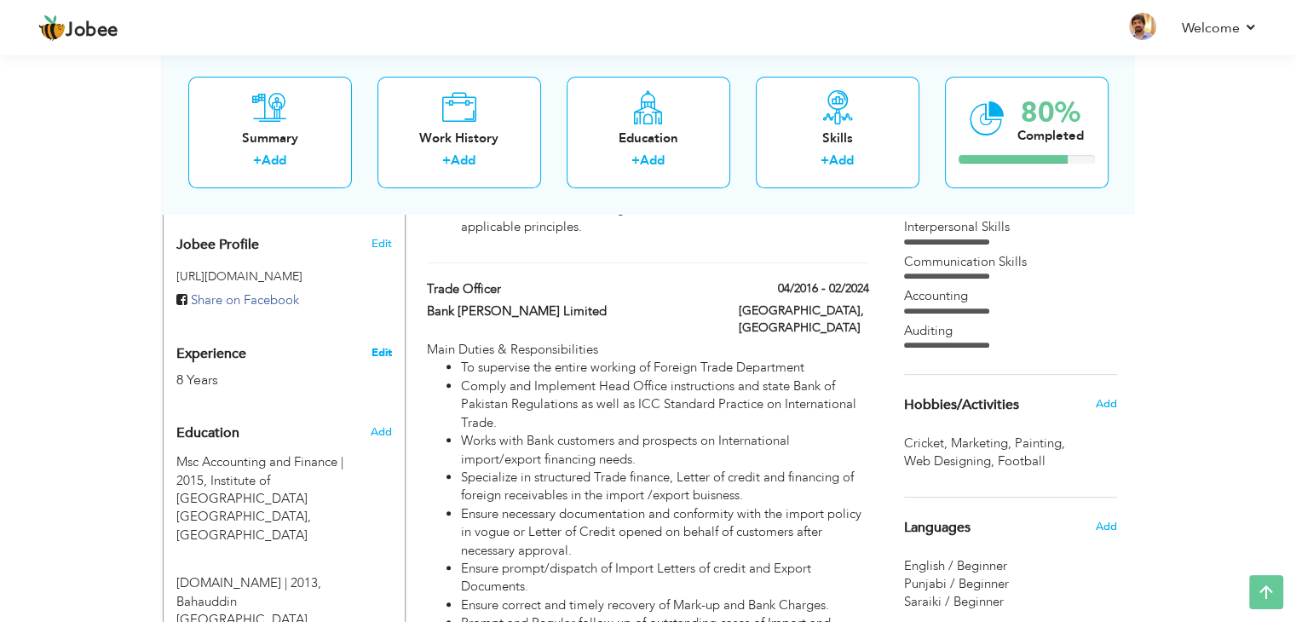
click at [379, 345] on link "Edit" at bounding box center [381, 352] width 20 height 15
type input "[PERSON_NAME]"
type input "03370497214"
select select "number:166"
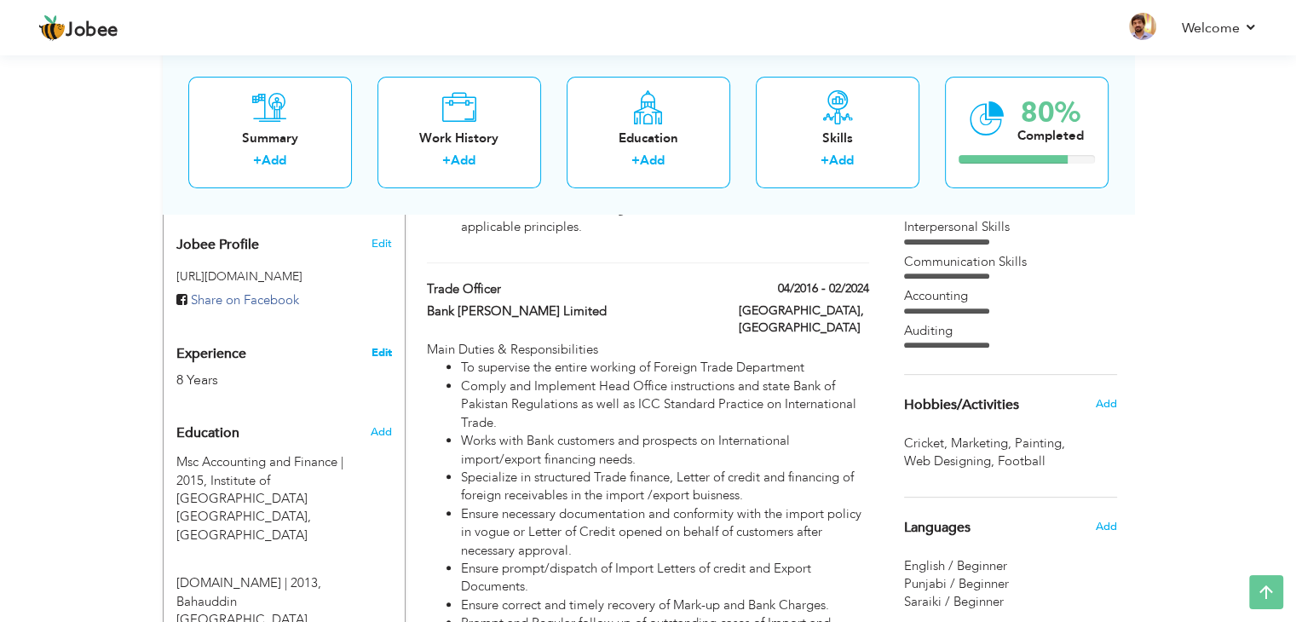
type input "[GEOGRAPHIC_DATA]"
select select "number:10"
type input "Soneri Bank Limited"
type input "Trade Officer"
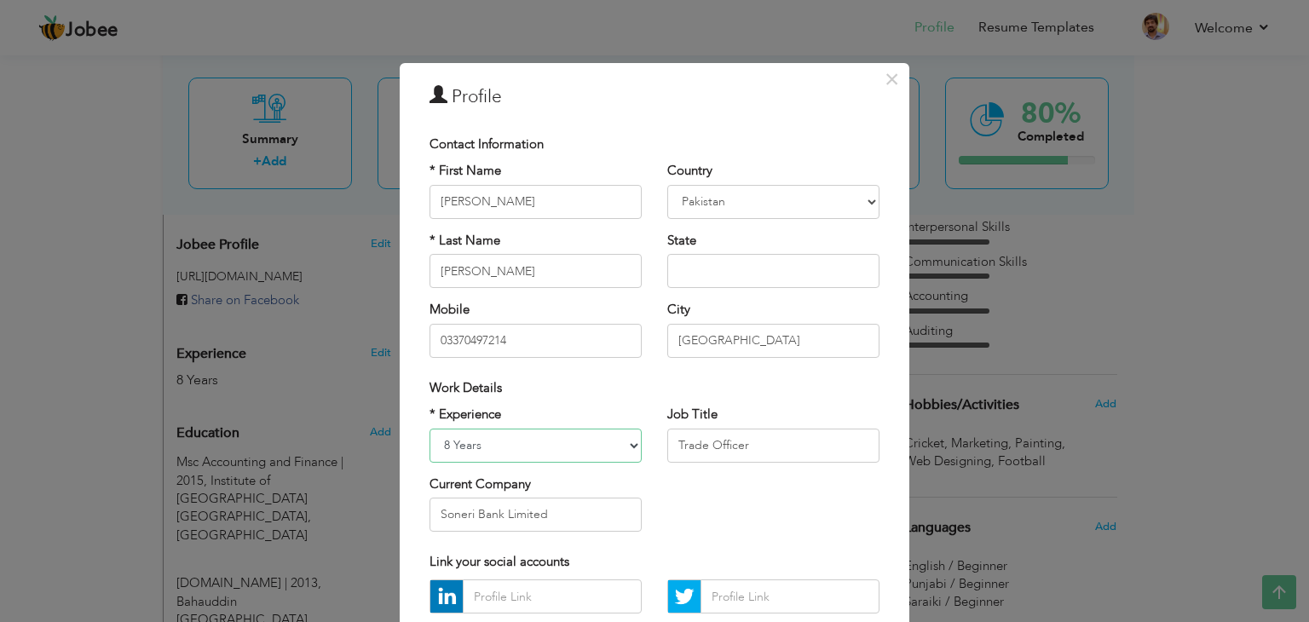
click at [508, 432] on select "Entry Level Less than 1 Year 1 Year 2 Years 3 Years 4 Years 5 Years 6 Years 7 Y…" at bounding box center [535, 446] width 212 height 34
select select "number:11"
click at [429, 429] on select "Entry Level Less than 1 Year 1 Year 2 Years 3 Years 4 Years 5 Years 6 Years 7 Y…" at bounding box center [535, 446] width 212 height 34
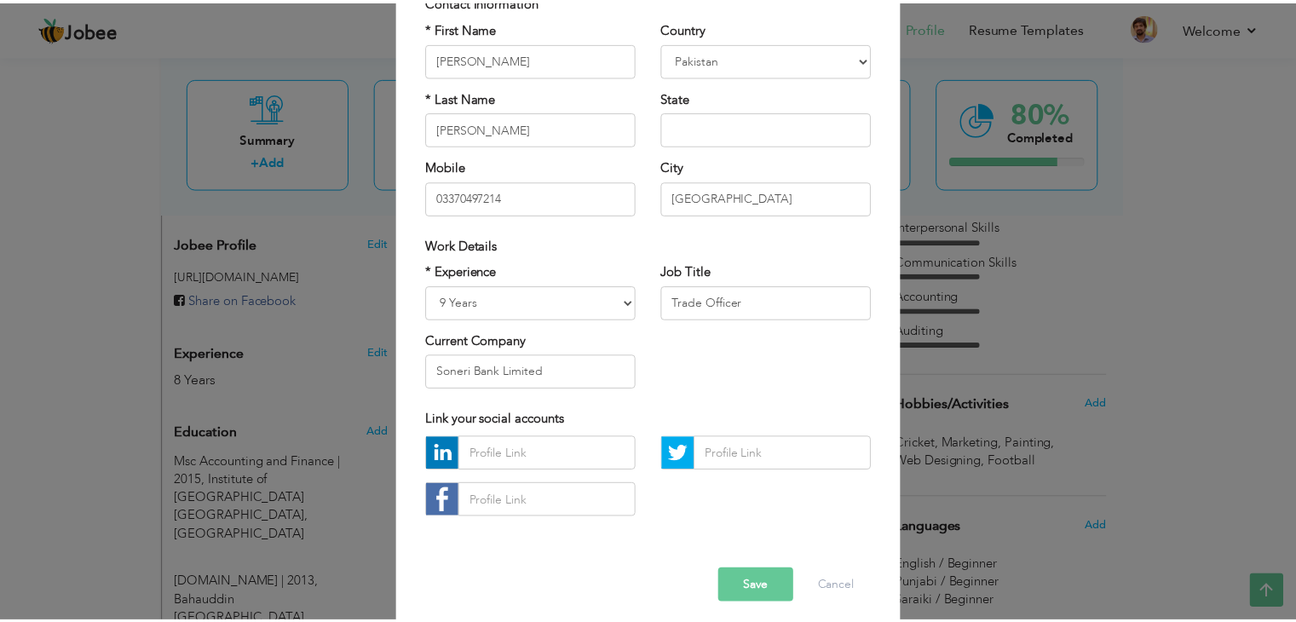
scroll to position [154, 0]
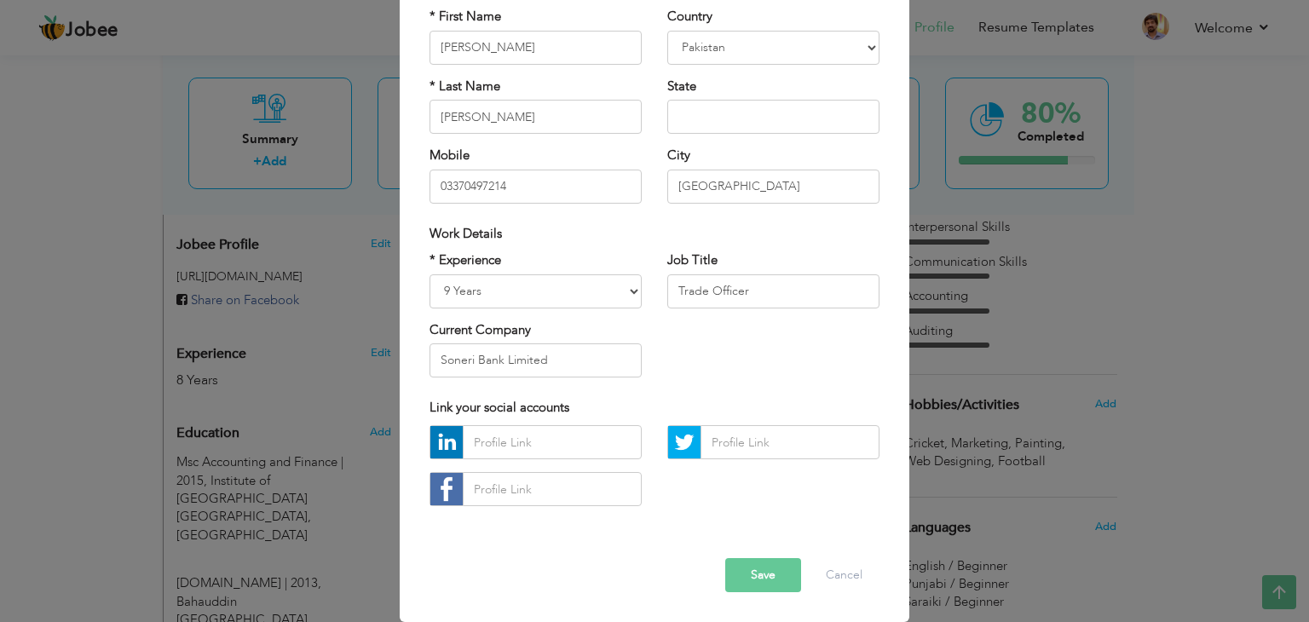
click at [751, 561] on button "Save" at bounding box center [763, 575] width 76 height 34
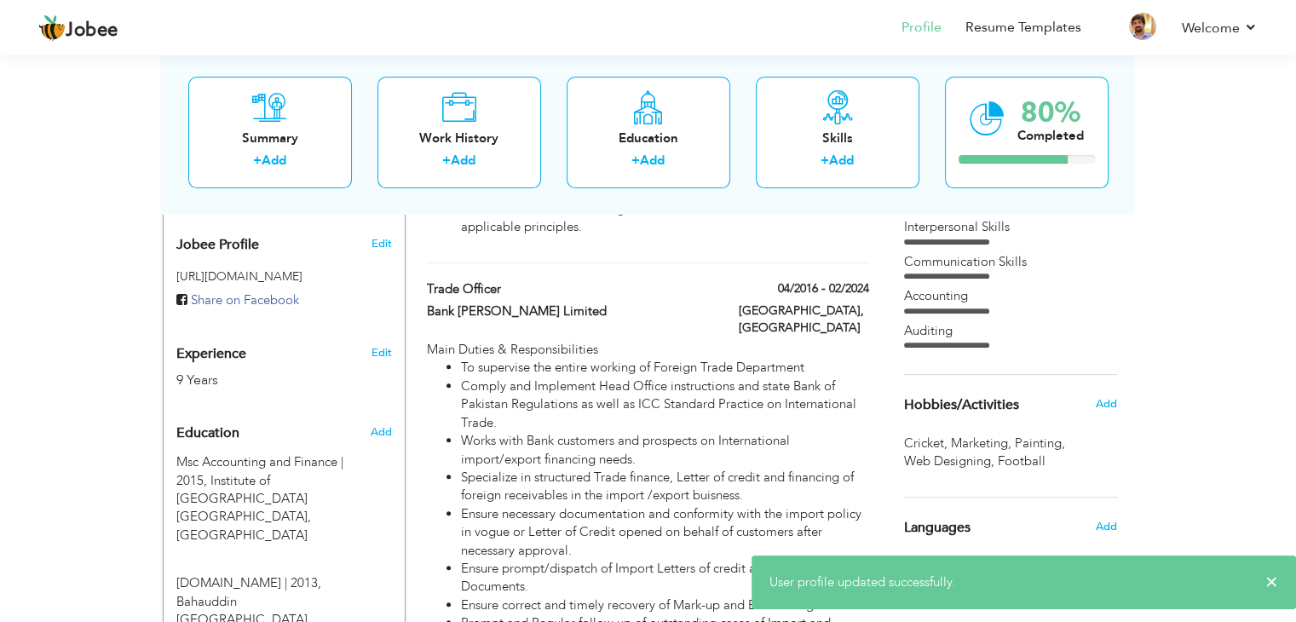
scroll to position [0, 0]
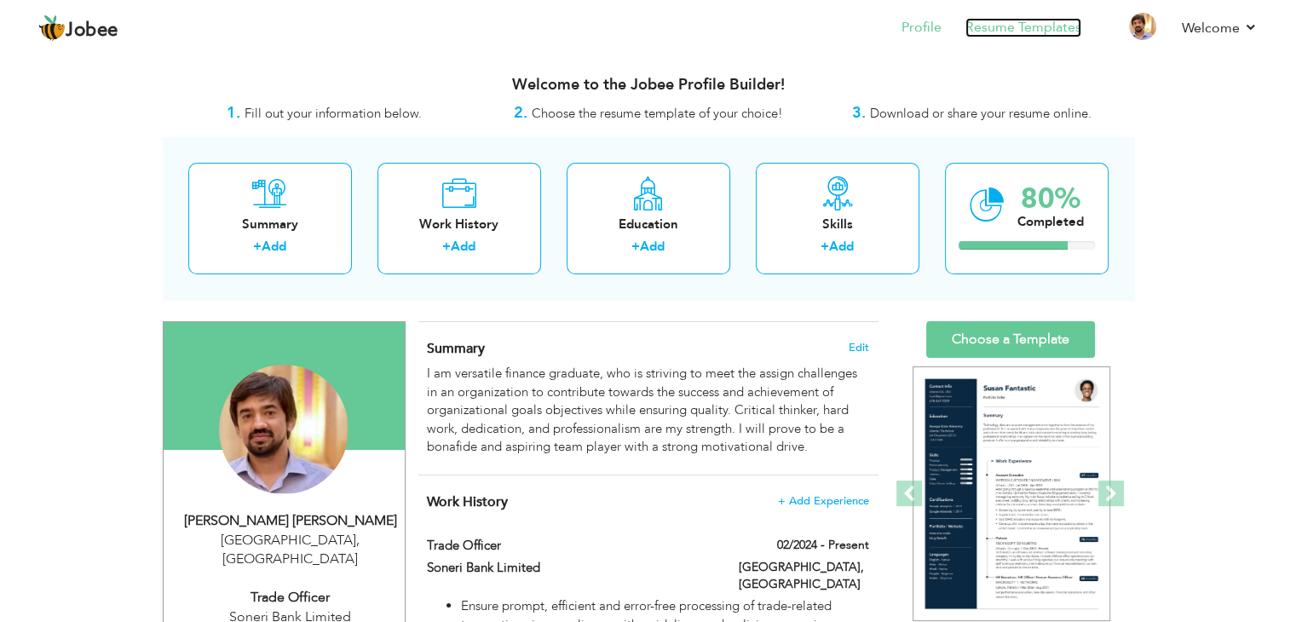
click at [994, 25] on link "Resume Templates" at bounding box center [1023, 28] width 116 height 20
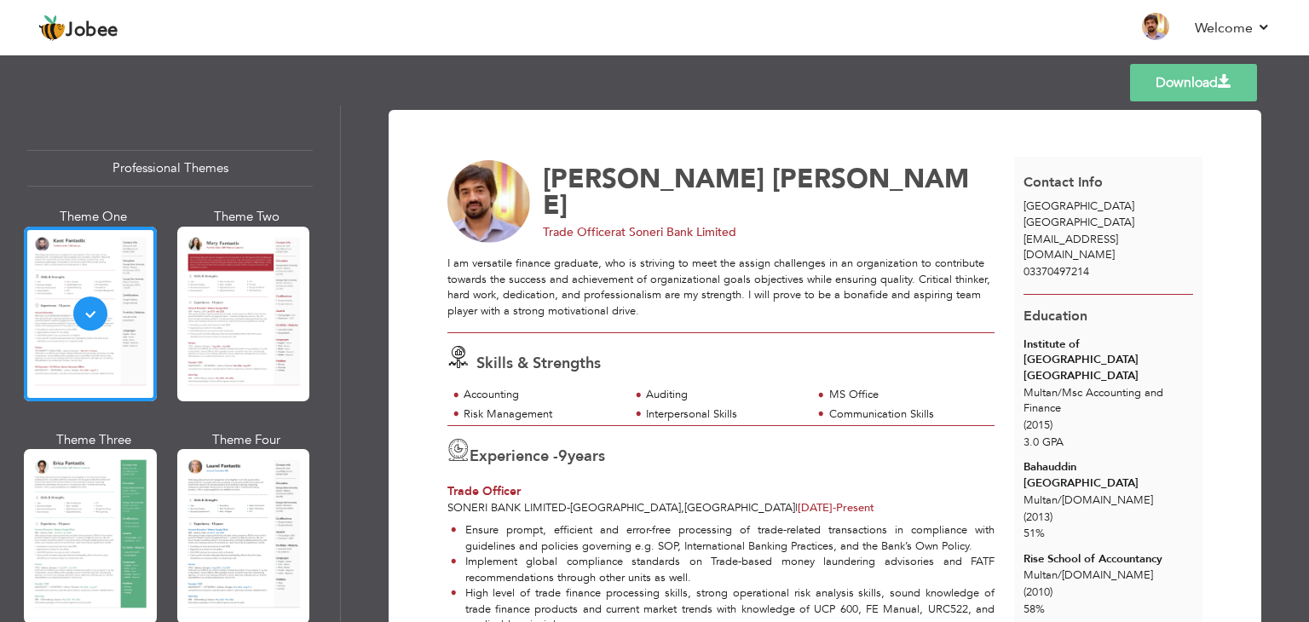
click at [1176, 68] on link "Download" at bounding box center [1193, 82] width 127 height 37
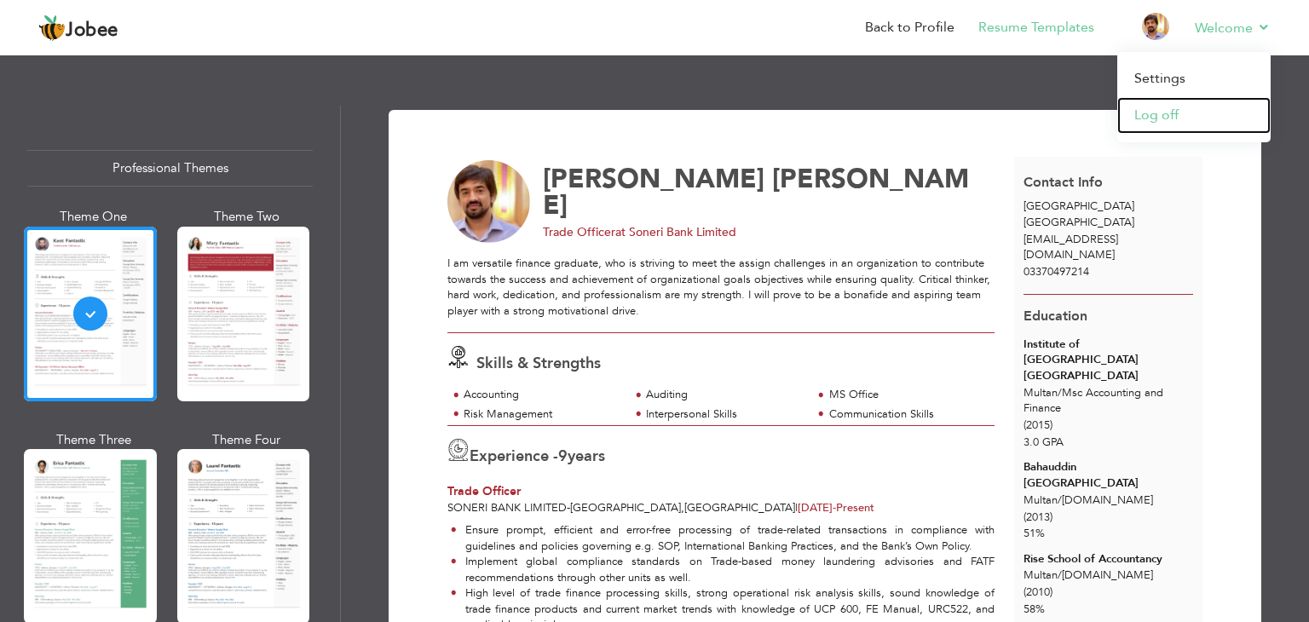
click at [1177, 123] on link "Log off" at bounding box center [1193, 115] width 153 height 37
